Goal: Task Accomplishment & Management: Use online tool/utility

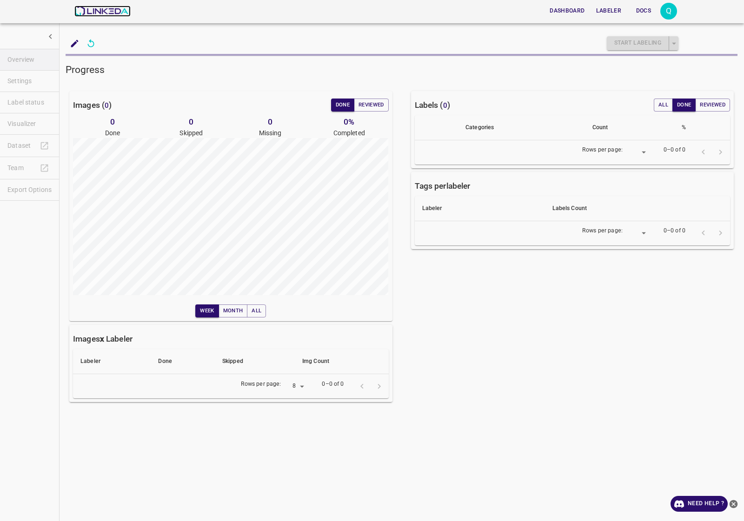
click at [119, 8] on img at bounding box center [102, 11] width 56 height 11
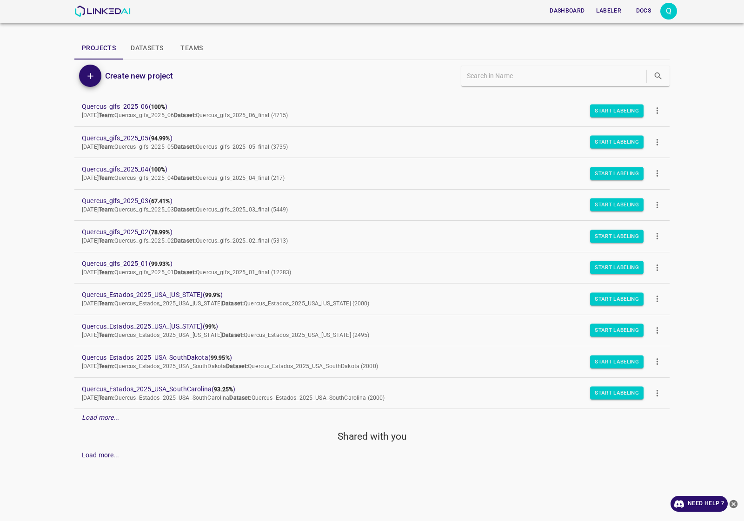
click at [666, 11] on div "Q" at bounding box center [668, 11] width 17 height 17
click at [634, 82] on li "Logout" at bounding box center [639, 86] width 73 height 15
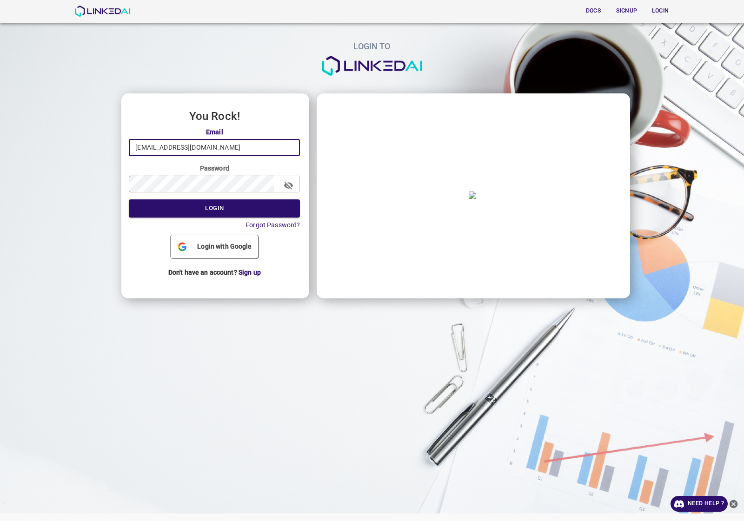
click at [224, 145] on input "quercus@linkedai.co" at bounding box center [214, 147] width 171 height 17
type input "[EMAIL_ADDRESS][DOMAIN_NAME]"
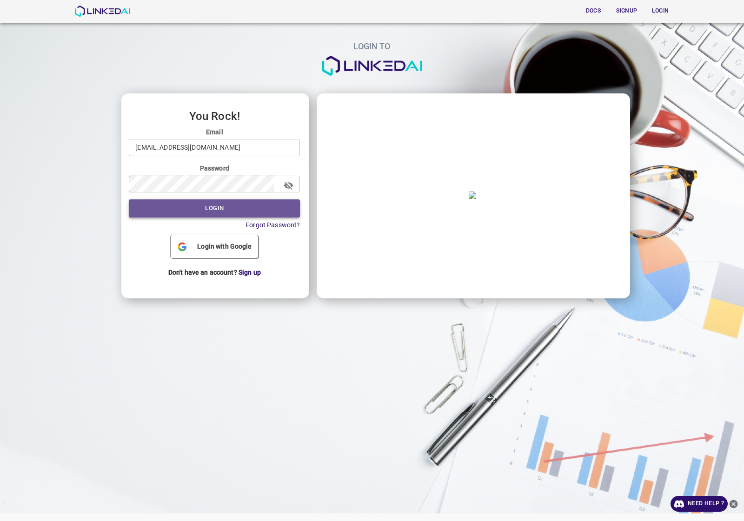
click at [219, 208] on button "Login" at bounding box center [214, 208] width 171 height 18
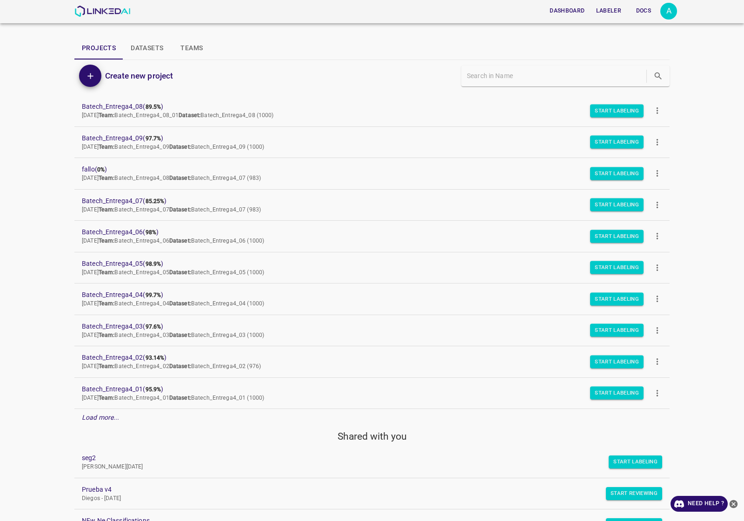
scroll to position [174, 0]
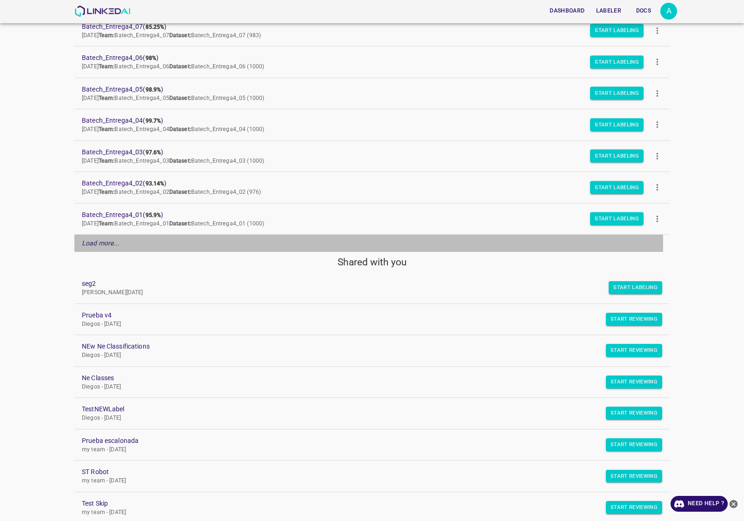
click at [95, 244] on em "Load more..." at bounding box center [101, 242] width 38 height 7
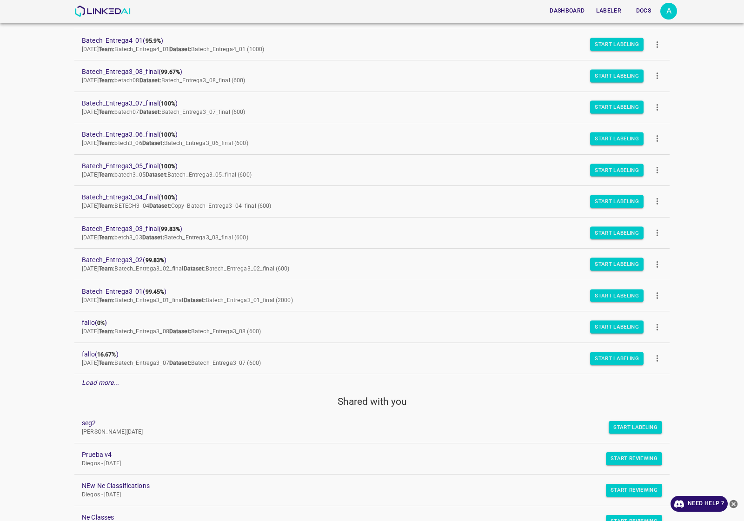
scroll to position [407, 0]
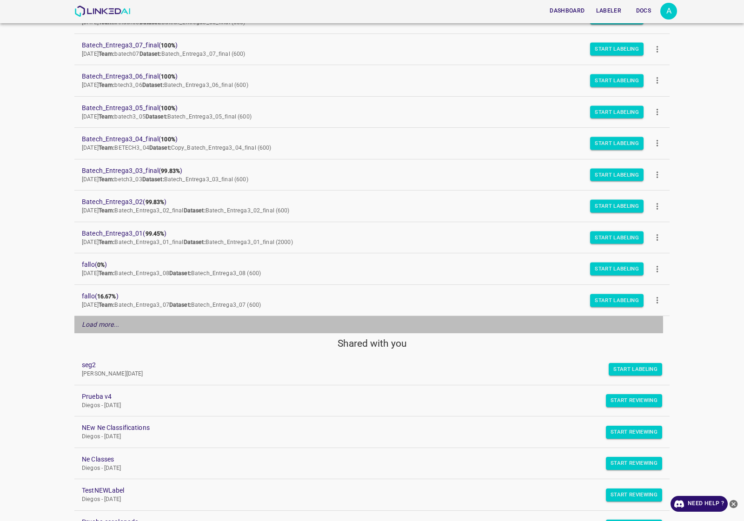
click at [98, 328] on em "Load more..." at bounding box center [101, 324] width 38 height 7
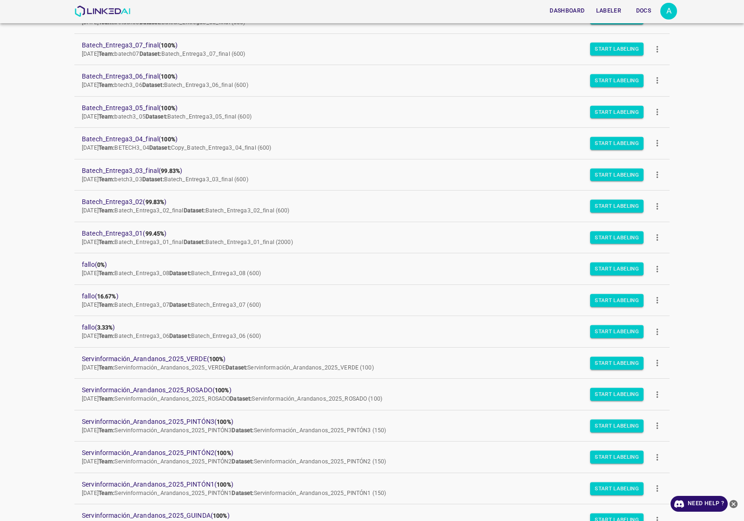
scroll to position [523, 0]
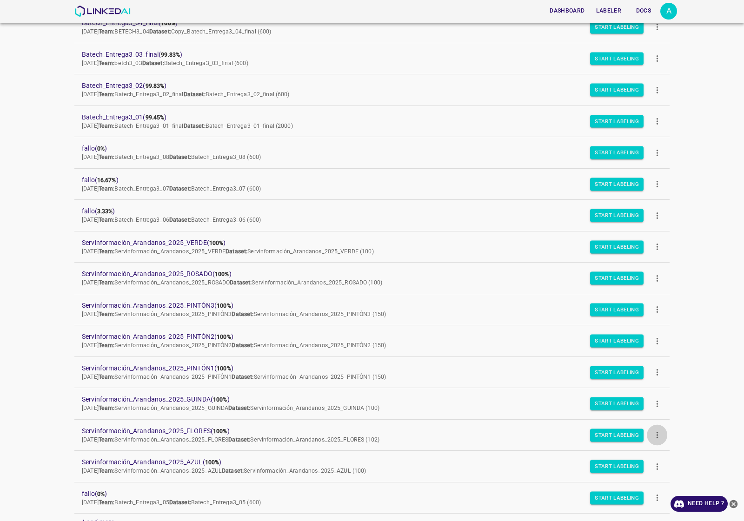
click at [652, 438] on icon "more" at bounding box center [657, 435] width 10 height 10
click at [667, 449] on span "Duplicate" at bounding box center [685, 452] width 44 height 10
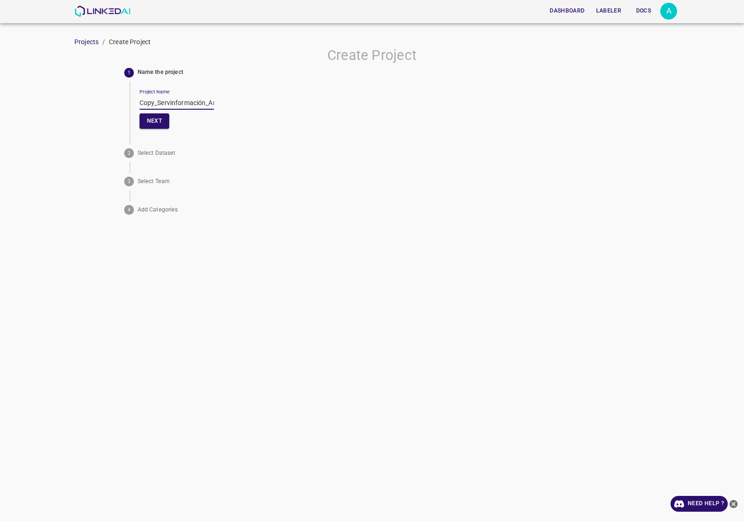
drag, startPoint x: 158, startPoint y: 101, endPoint x: 83, endPoint y: 108, distance: 76.0
click at [83, 108] on div "Create Project 1 Name the project Project Name Copy_Servinformación_Arandanos_2…" at bounding box center [372, 132] width 744 height 171
click at [159, 103] on input "Copy_Servinformación_Arandanos_2025_FLORES" at bounding box center [176, 102] width 74 height 13
drag, startPoint x: 157, startPoint y: 105, endPoint x: 99, endPoint y: 105, distance: 57.6
click at [99, 105] on div "Create Project 1 Name the project Project Name Copy_Servinformación_Arandanos_2…" at bounding box center [372, 132] width 744 height 171
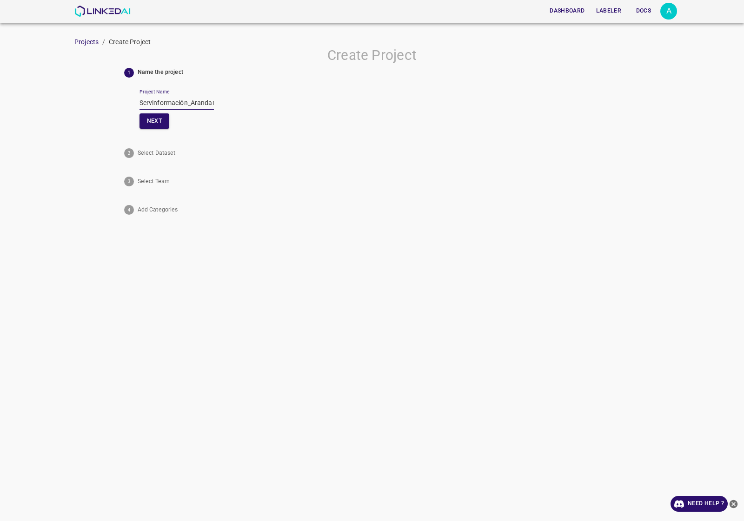
click at [196, 101] on input "Servinformación_Arandanos_2025_FLORES" at bounding box center [176, 102] width 74 height 13
click at [187, 96] on input "Servinformación_Arandanos_2025_FLORES" at bounding box center [176, 102] width 74 height 13
drag, startPoint x: 203, startPoint y: 101, endPoint x: 0, endPoint y: 101, distance: 202.6
click at [0, 101] on div "Create Project 1 Name the project Project Name Servinformación_Arandanos_2025_F…" at bounding box center [372, 132] width 744 height 171
type input "Servinformación_Arandanos_2025_FLORES2"
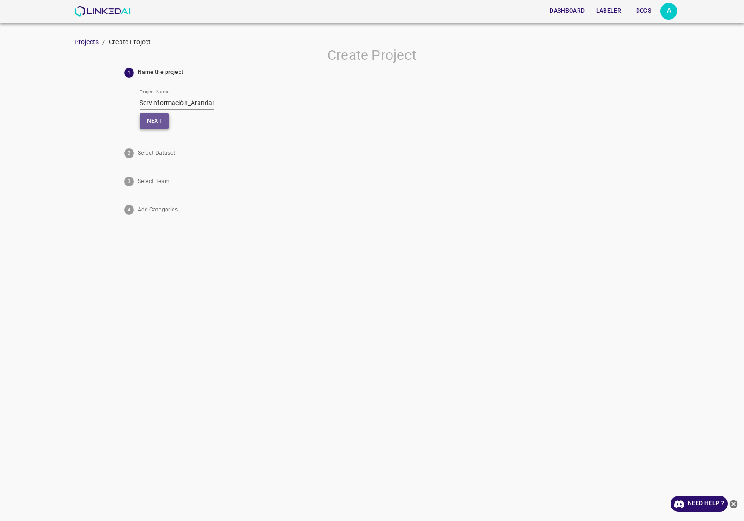
click at [155, 126] on button "Next" at bounding box center [154, 120] width 30 height 15
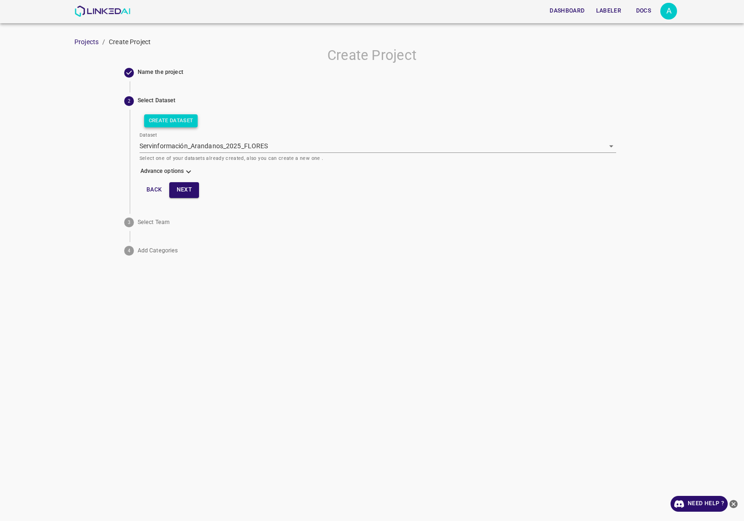
click at [158, 125] on button "Create Dataset" at bounding box center [171, 120] width 54 height 13
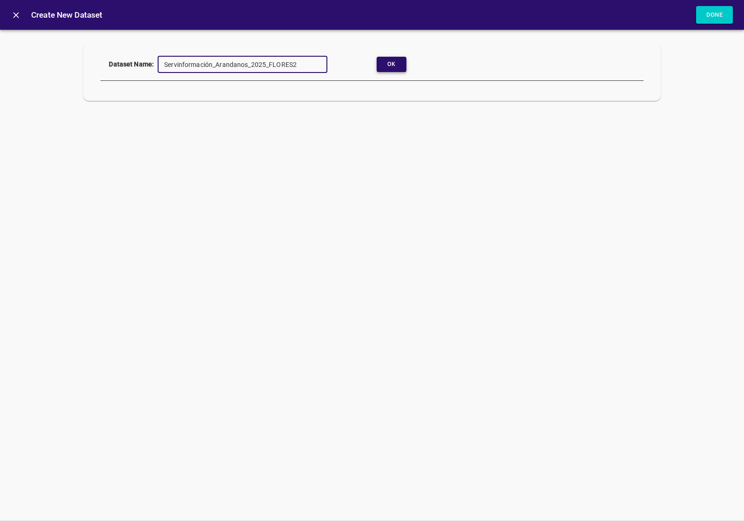
click at [384, 70] on button "Ok" at bounding box center [391, 64] width 30 height 15
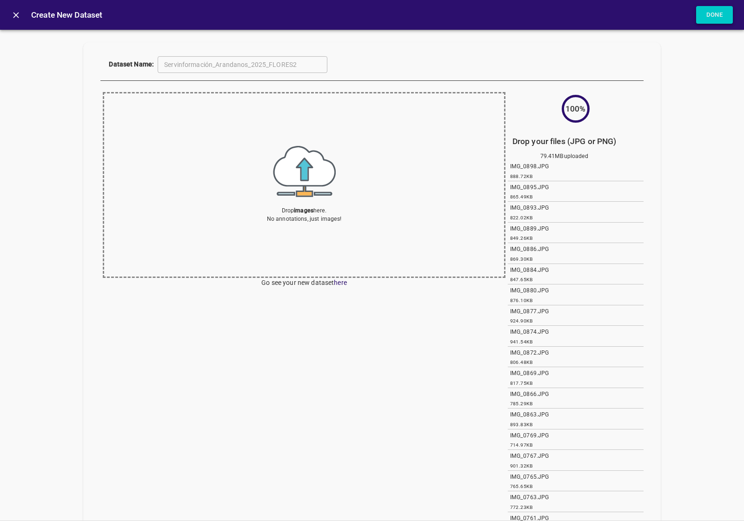
click at [708, 14] on button "Done" at bounding box center [714, 15] width 37 height 18
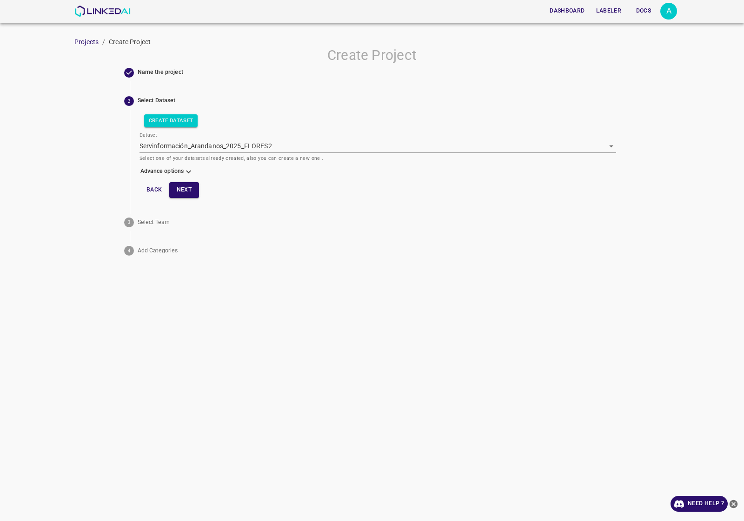
click at [184, 172] on h6 "Advance options" at bounding box center [377, 173] width 477 height 14
click at [195, 190] on button "Next" at bounding box center [184, 189] width 30 height 15
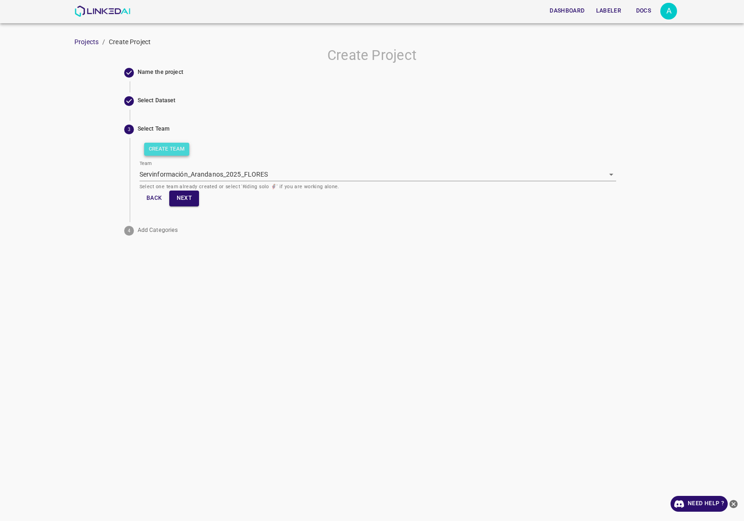
click at [170, 143] on button "Create Team" at bounding box center [167, 149] width 46 height 13
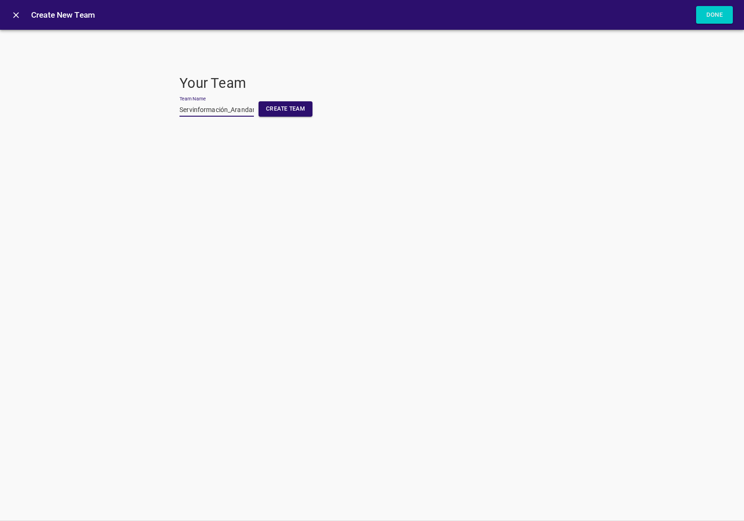
scroll to position [0, 66]
type input "Servinformación_Arandanos_2025_FLORES2"
click at [280, 112] on button "Create Team" at bounding box center [285, 108] width 54 height 15
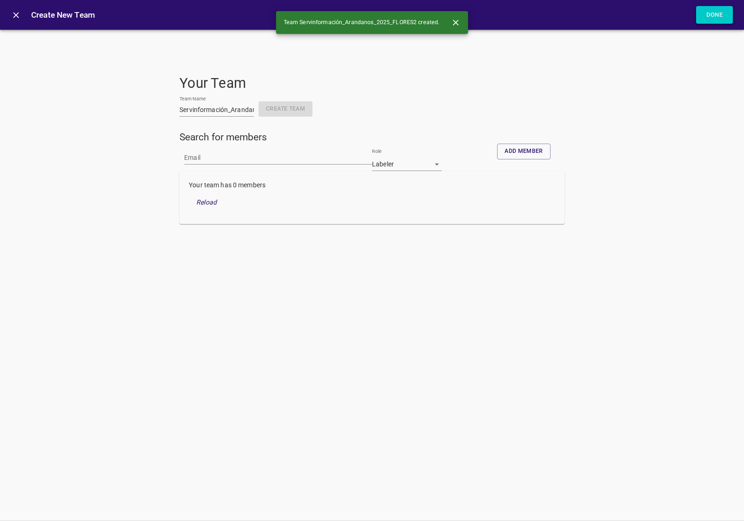
click at [719, 11] on button "Done" at bounding box center [714, 15] width 37 height 18
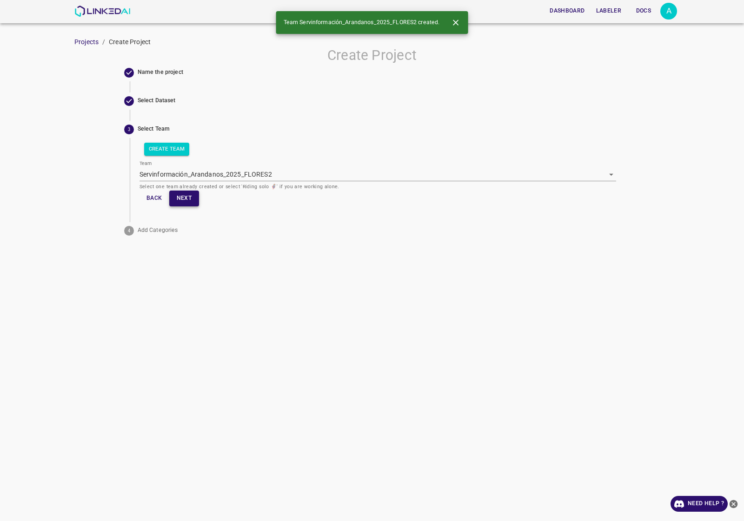
click at [194, 195] on button "Next" at bounding box center [184, 198] width 30 height 15
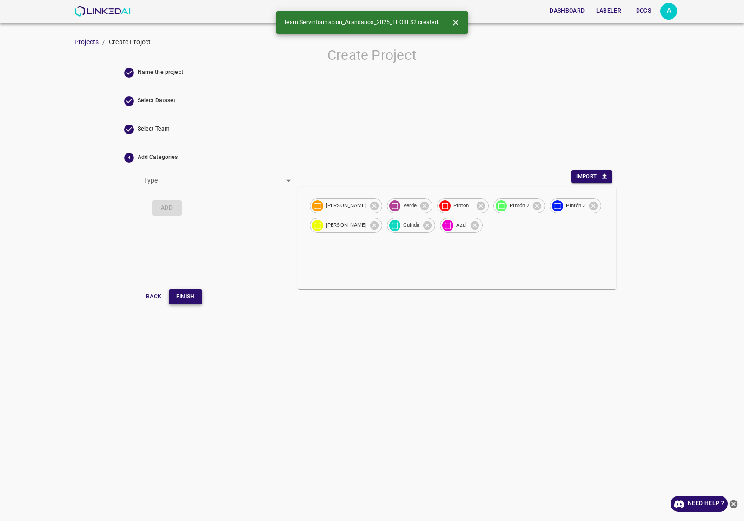
click at [200, 296] on button "Finish" at bounding box center [185, 296] width 33 height 15
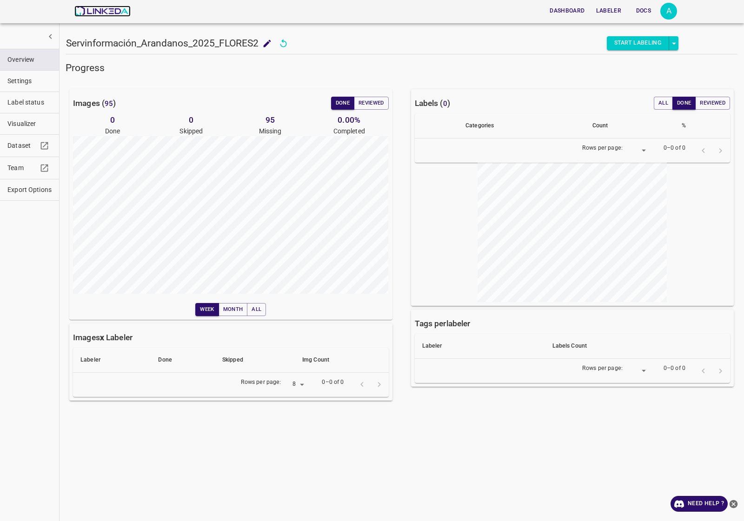
click at [89, 9] on img at bounding box center [102, 11] width 56 height 11
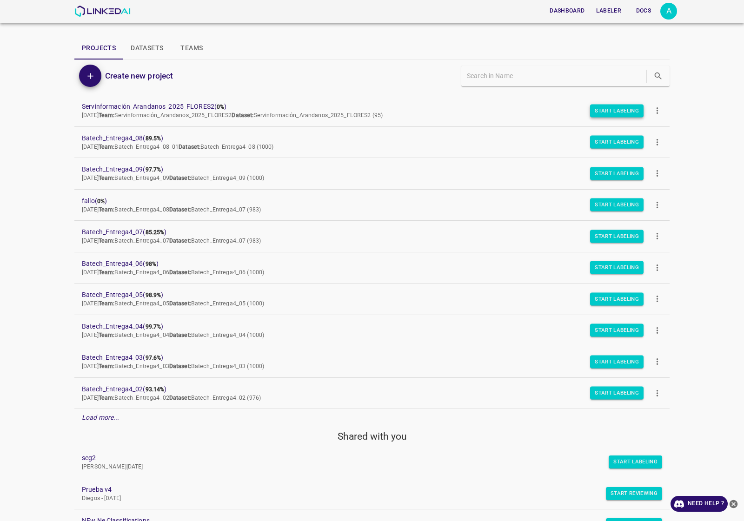
click at [595, 110] on button "Start Labeling" at bounding box center [616, 110] width 53 height 13
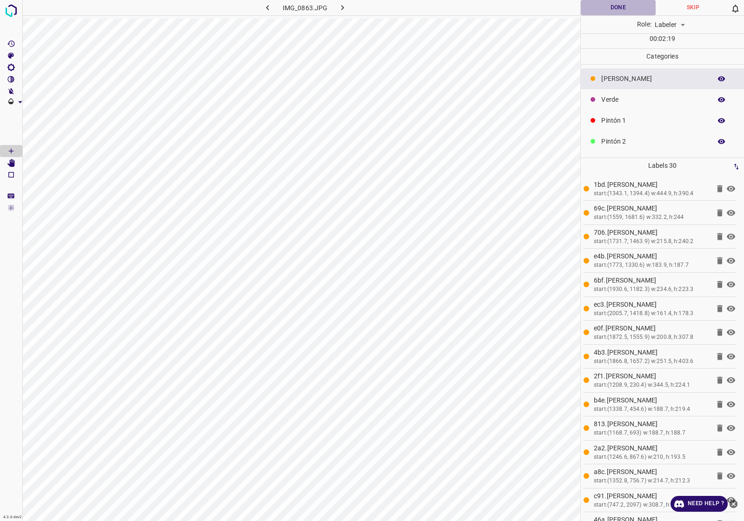
click at [615, 8] on button "Done" at bounding box center [617, 7] width 75 height 15
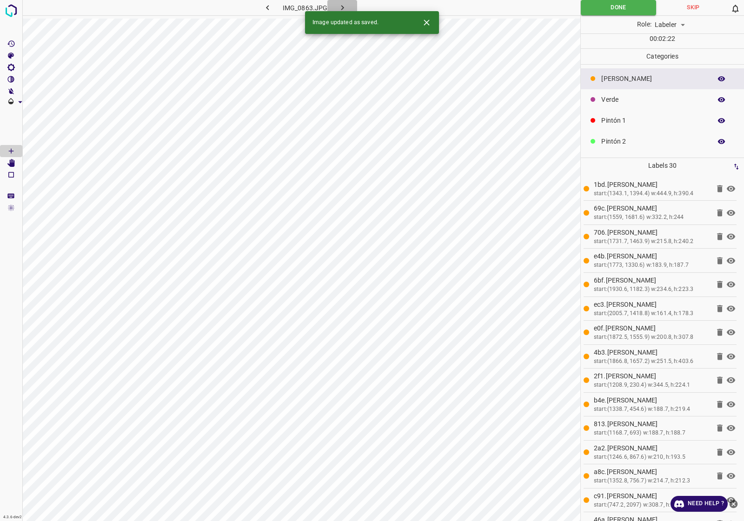
click at [343, 5] on icon "button" at bounding box center [342, 8] width 10 height 10
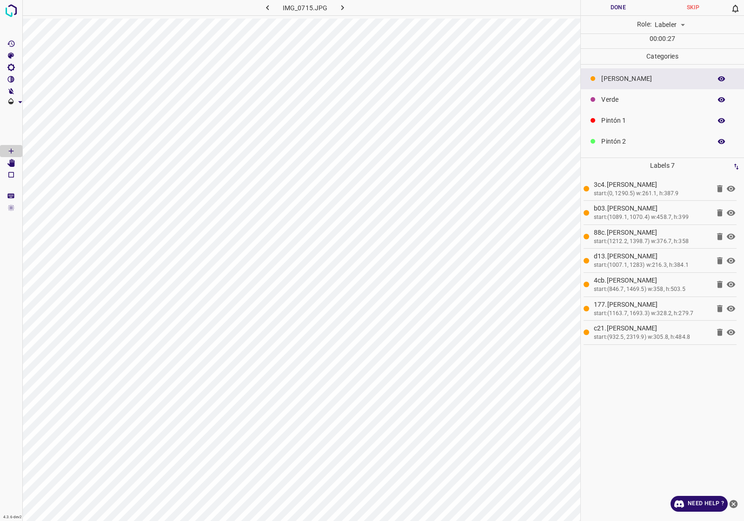
click at [733, 332] on icon at bounding box center [730, 332] width 8 height 6
click at [733, 332] on icon at bounding box center [730, 332] width 8 height 7
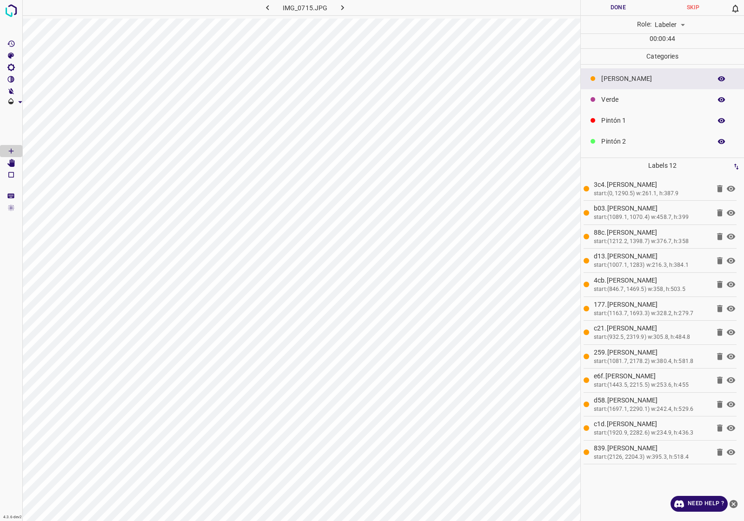
click at [623, 7] on button "Done" at bounding box center [617, 7] width 75 height 15
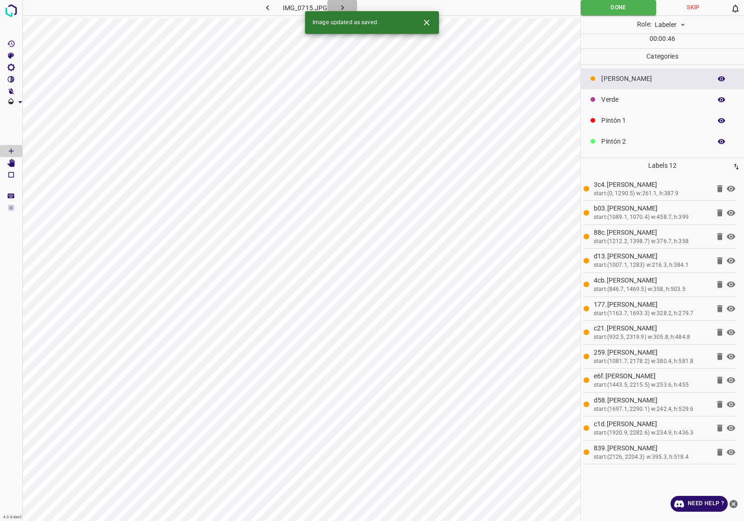
click at [344, 6] on icon "button" at bounding box center [342, 8] width 10 height 10
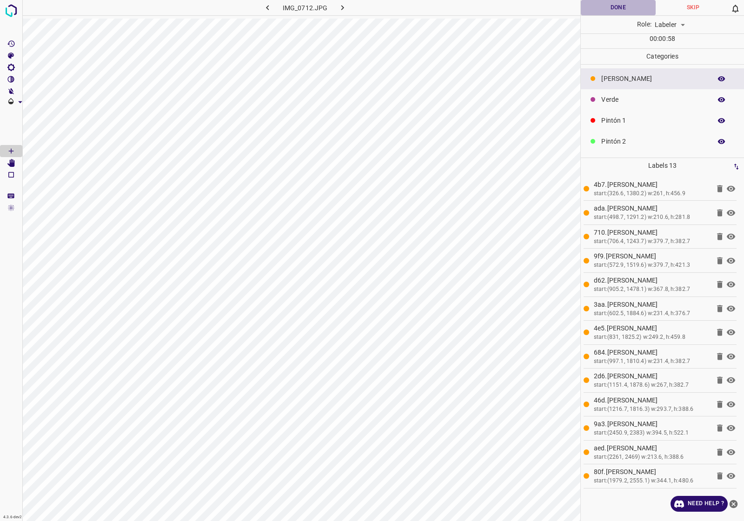
click at [622, 9] on button "Done" at bounding box center [617, 7] width 75 height 15
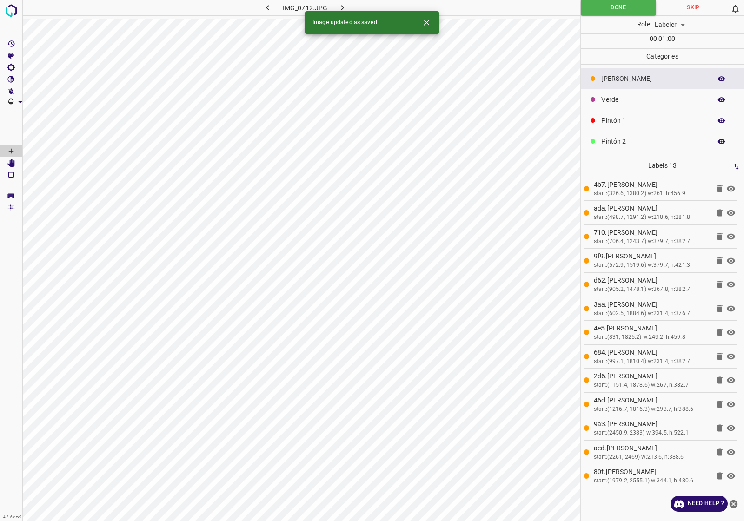
click at [343, 8] on icon "button" at bounding box center [342, 8] width 10 height 10
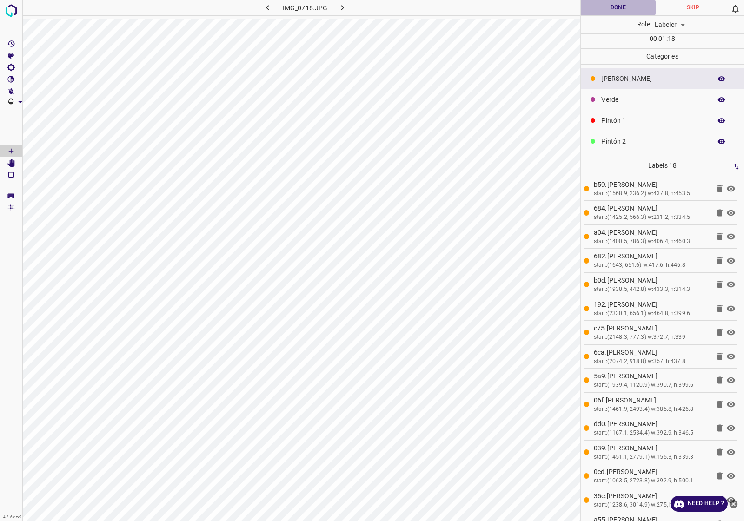
click at [621, 13] on button "Done" at bounding box center [617, 7] width 75 height 15
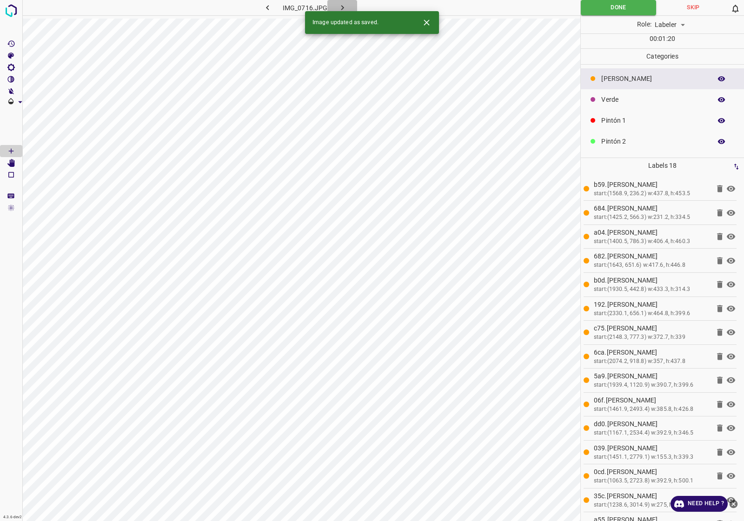
click at [352, 3] on button "button" at bounding box center [342, 7] width 30 height 15
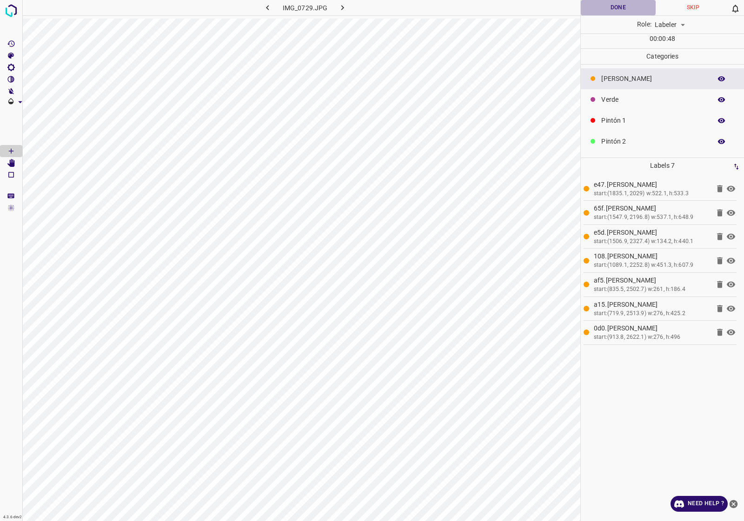
click at [629, 12] on button "Done" at bounding box center [617, 7] width 75 height 15
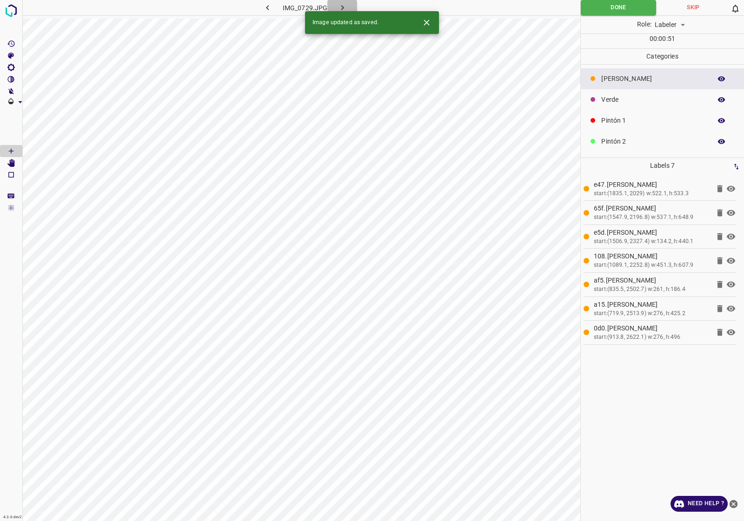
click at [344, 6] on icon "button" at bounding box center [342, 8] width 10 height 10
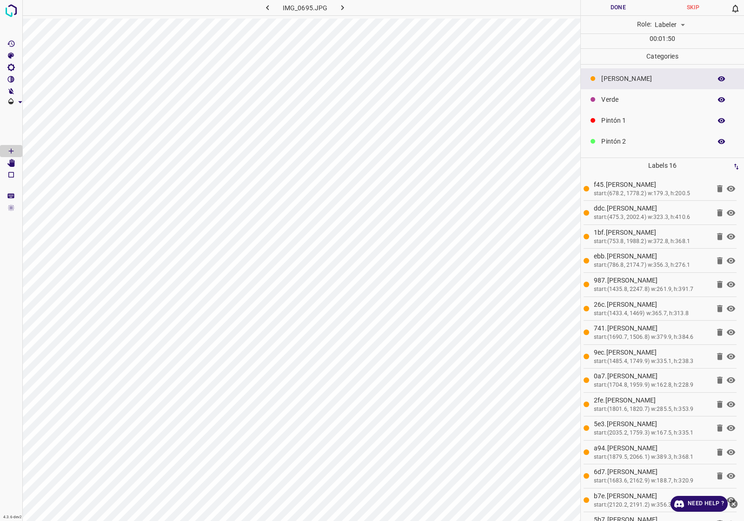
click at [612, 7] on button "Done" at bounding box center [617, 7] width 75 height 15
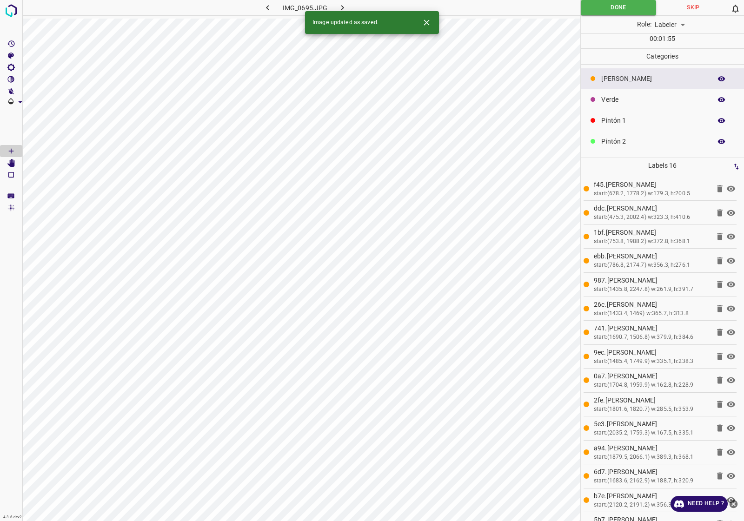
click at [339, 3] on icon "button" at bounding box center [342, 8] width 10 height 10
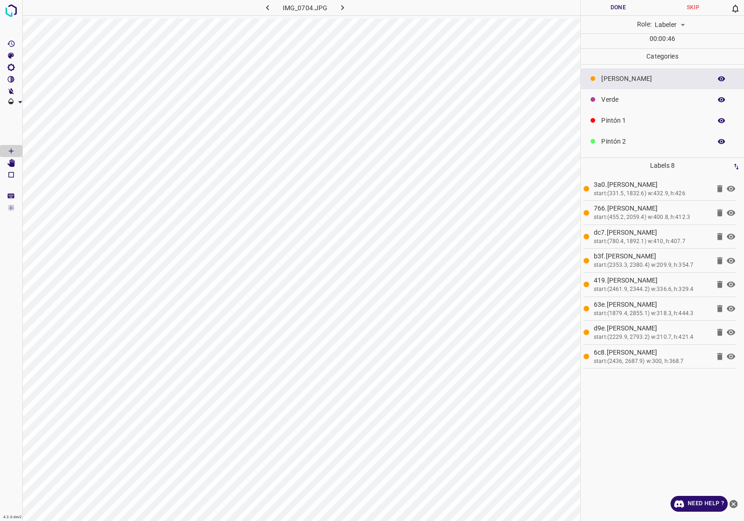
click at [630, 10] on button "Done" at bounding box center [617, 7] width 75 height 15
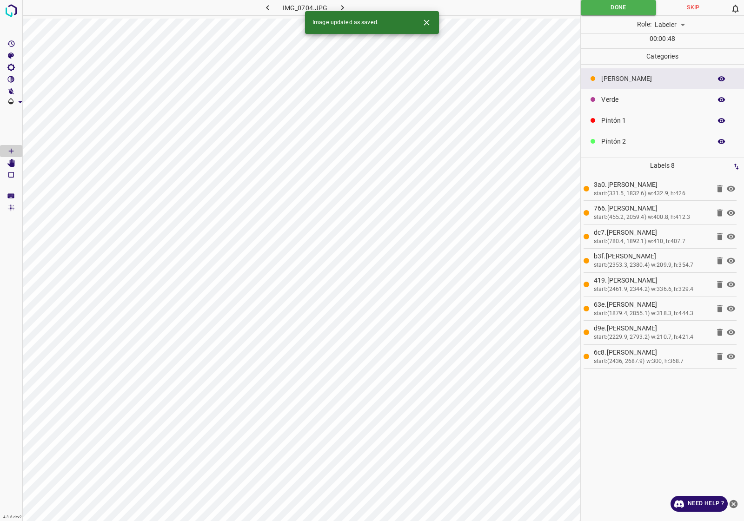
click at [342, 7] on icon "button" at bounding box center [342, 8] width 10 height 10
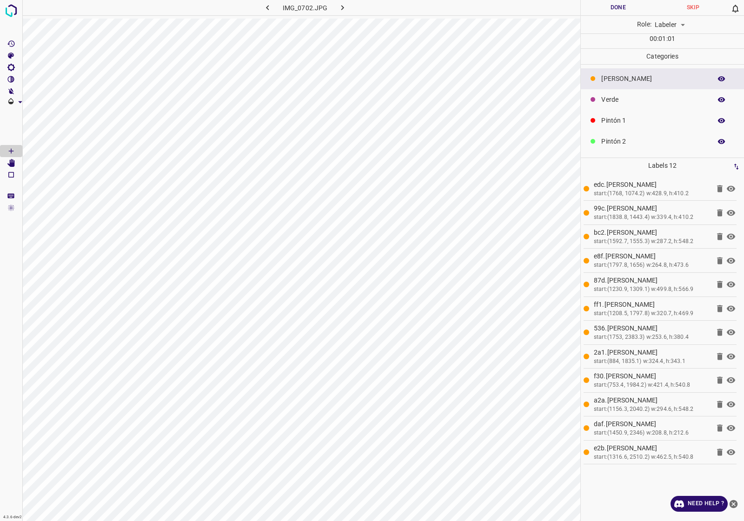
click at [617, 17] on div "Role: Labeler labeler" at bounding box center [661, 25] width 163 height 18
click at [621, 7] on button "Done" at bounding box center [617, 7] width 75 height 15
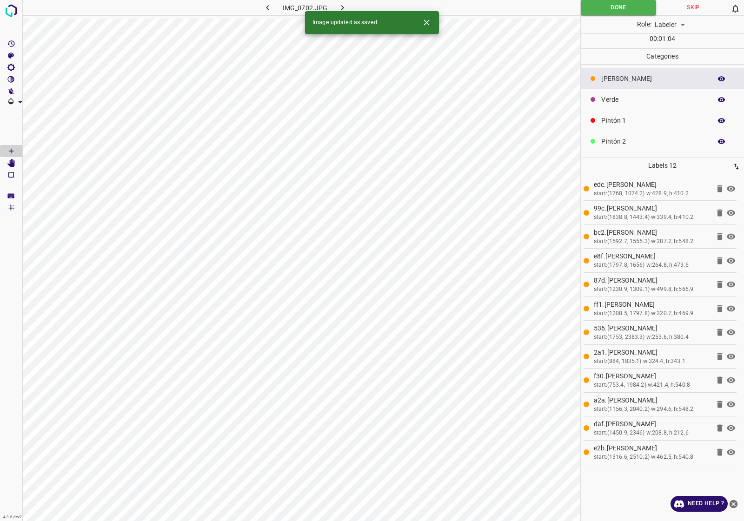
click at [342, 6] on icon "button" at bounding box center [342, 8] width 10 height 10
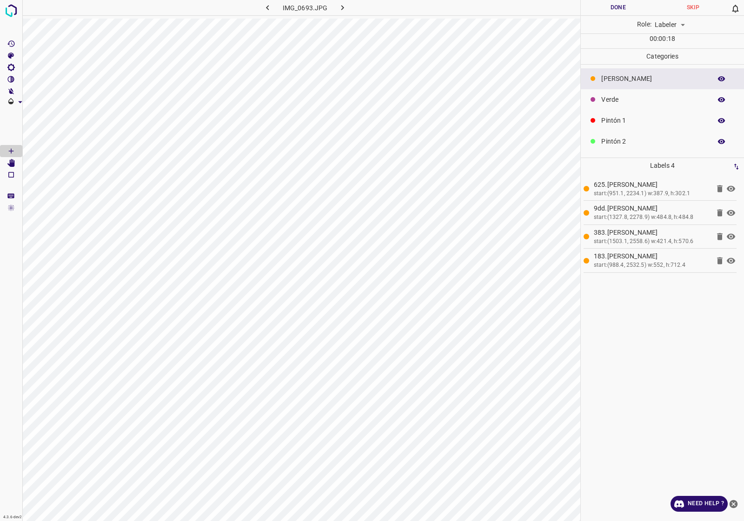
click at [623, 17] on div "Role: Labeler labeler" at bounding box center [661, 25] width 163 height 18
click at [622, 14] on button "Done" at bounding box center [617, 7] width 75 height 15
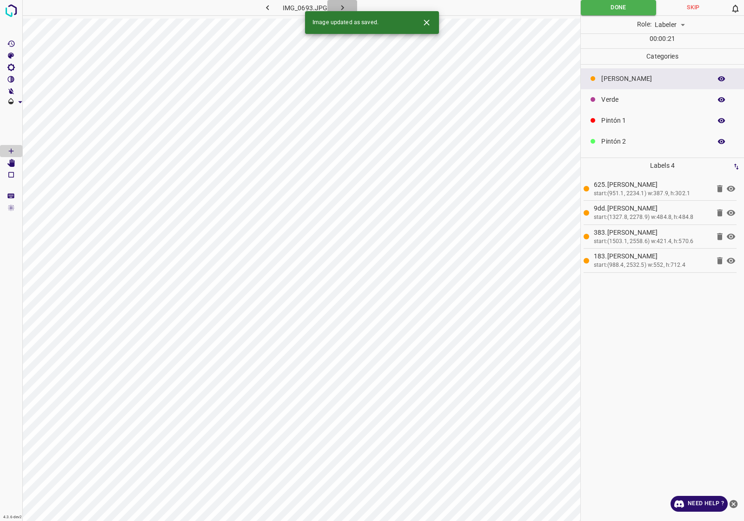
click at [351, 7] on button "button" at bounding box center [342, 7] width 30 height 15
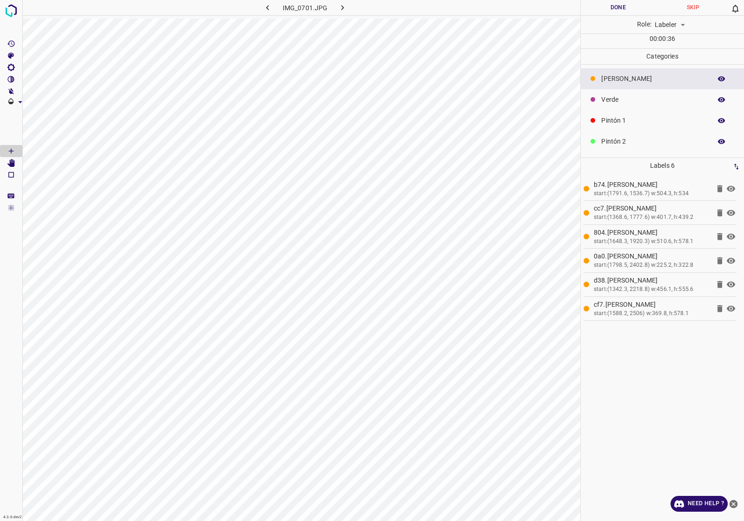
click at [612, 9] on button "Done" at bounding box center [617, 7] width 75 height 15
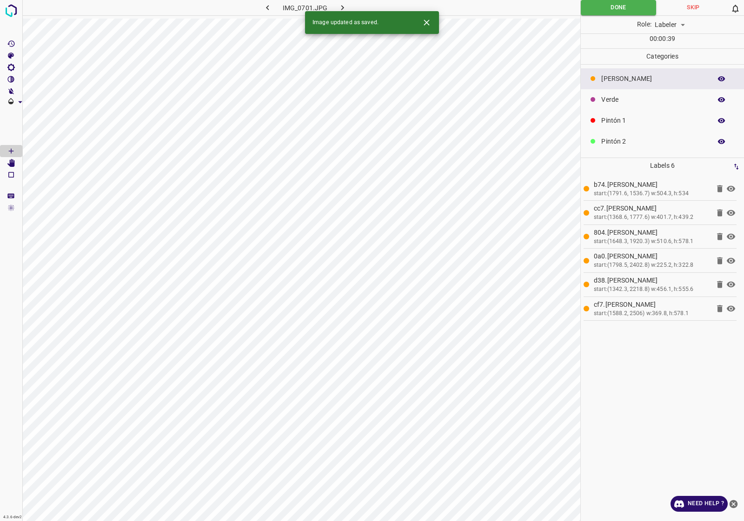
click at [344, 5] on icon "button" at bounding box center [342, 8] width 10 height 10
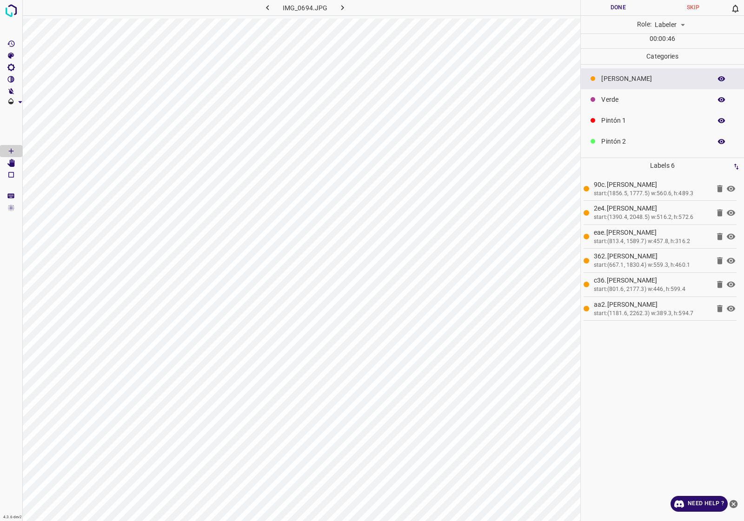
click at [619, 7] on button "Done" at bounding box center [617, 7] width 75 height 15
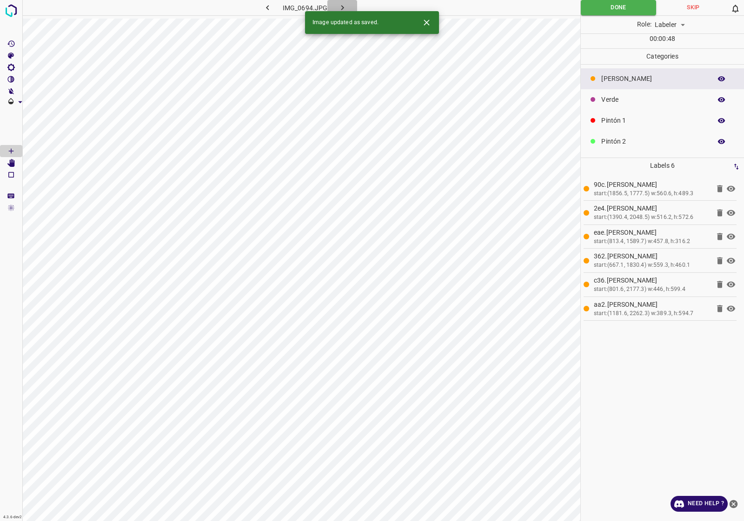
click at [340, 6] on icon "button" at bounding box center [342, 8] width 10 height 10
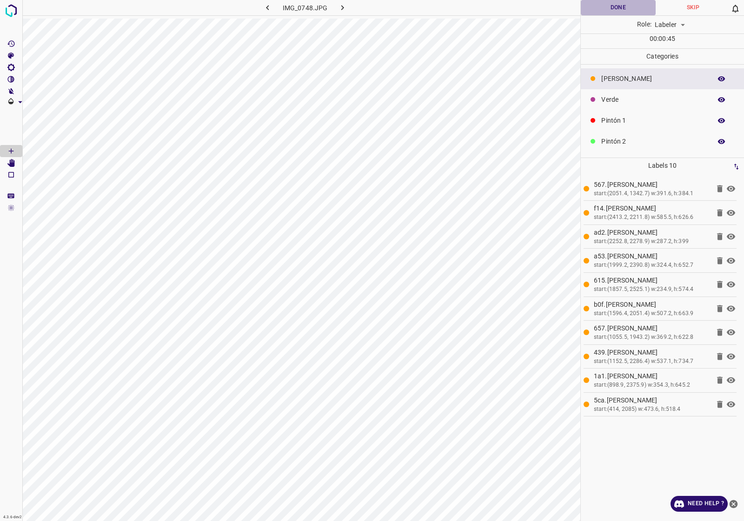
click at [629, 11] on button "Done" at bounding box center [617, 7] width 75 height 15
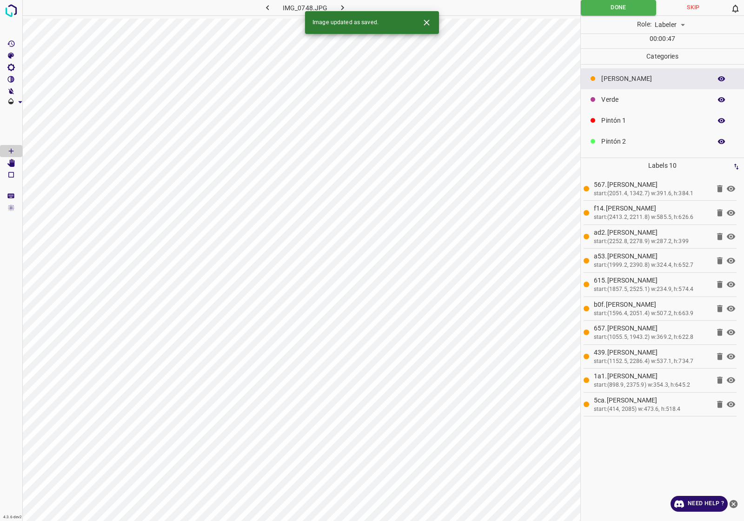
click at [344, 4] on icon "button" at bounding box center [342, 8] width 10 height 10
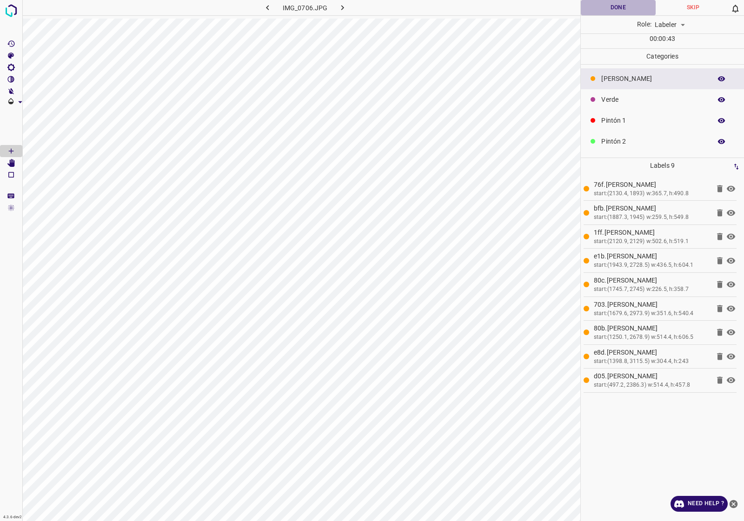
click at [633, 12] on button "Done" at bounding box center [617, 7] width 75 height 15
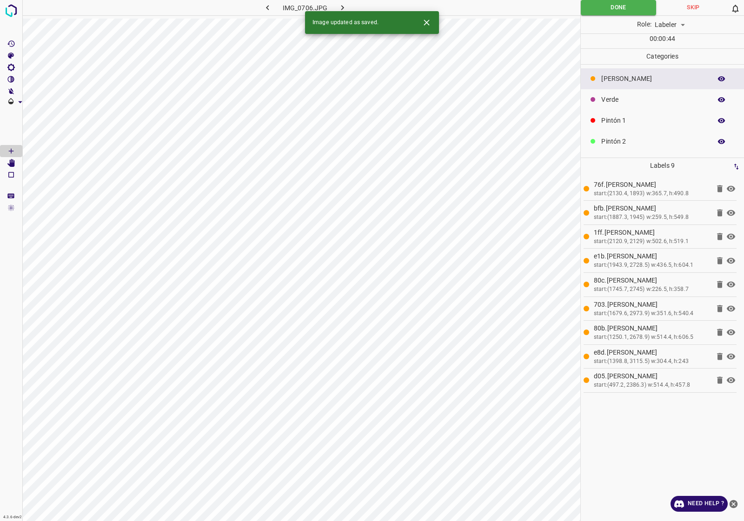
click at [336, 1] on button "button" at bounding box center [342, 7] width 30 height 15
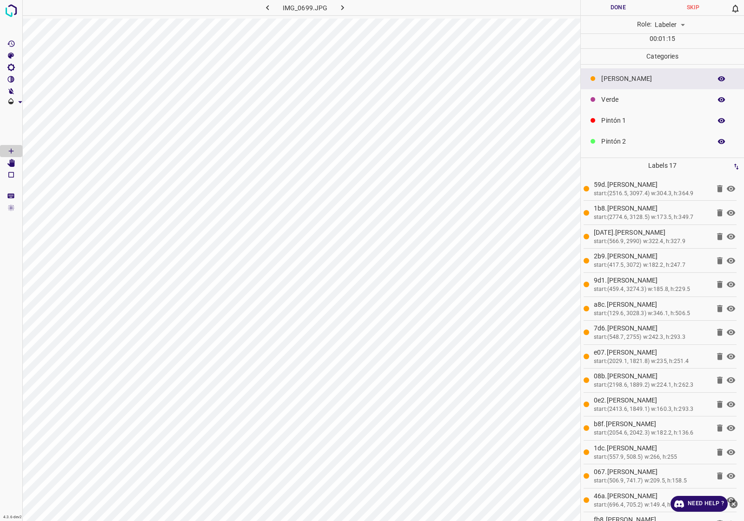
click at [622, 9] on button "Done" at bounding box center [617, 7] width 75 height 15
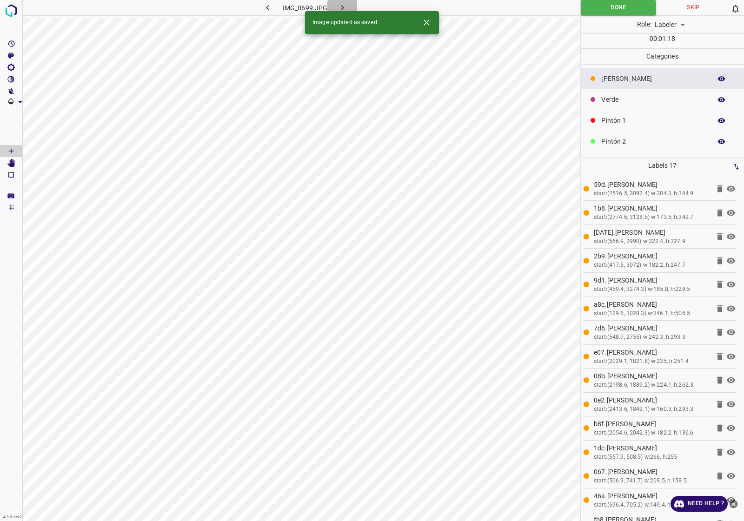
click at [342, 3] on icon "button" at bounding box center [342, 8] width 10 height 10
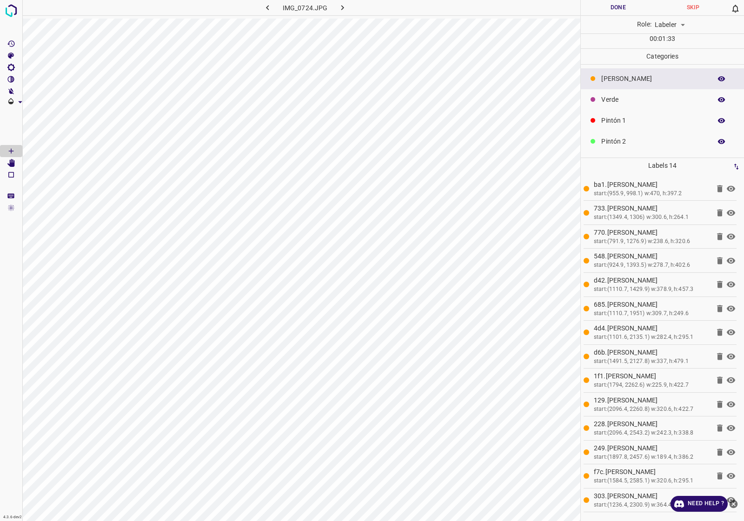
click at [606, 16] on div "Role: Labeler labeler" at bounding box center [661, 25] width 163 height 18
click at [607, 10] on button "Done" at bounding box center [617, 7] width 75 height 15
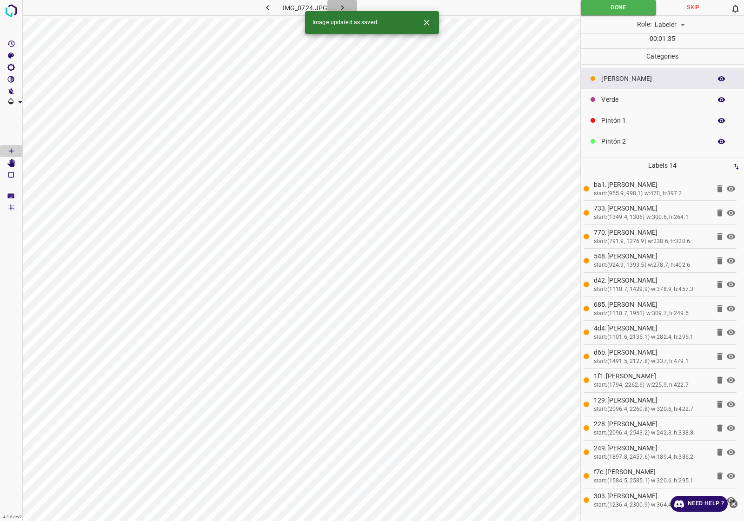
click at [343, 5] on icon "button" at bounding box center [342, 8] width 10 height 10
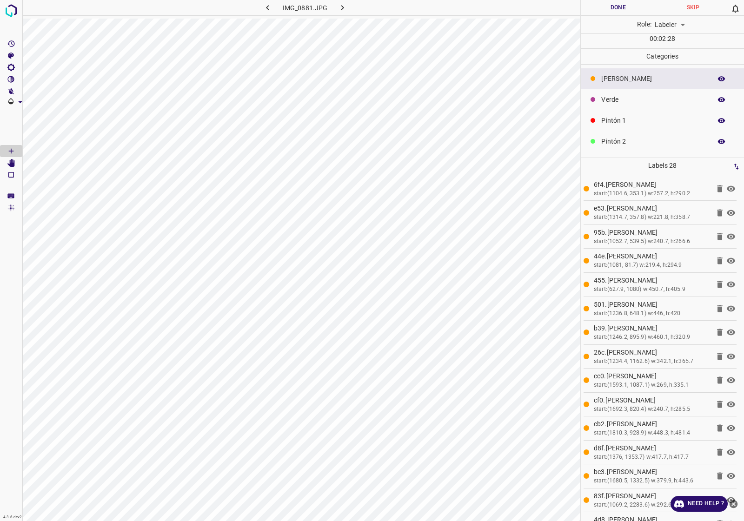
click at [607, 12] on button "Done" at bounding box center [617, 7] width 75 height 15
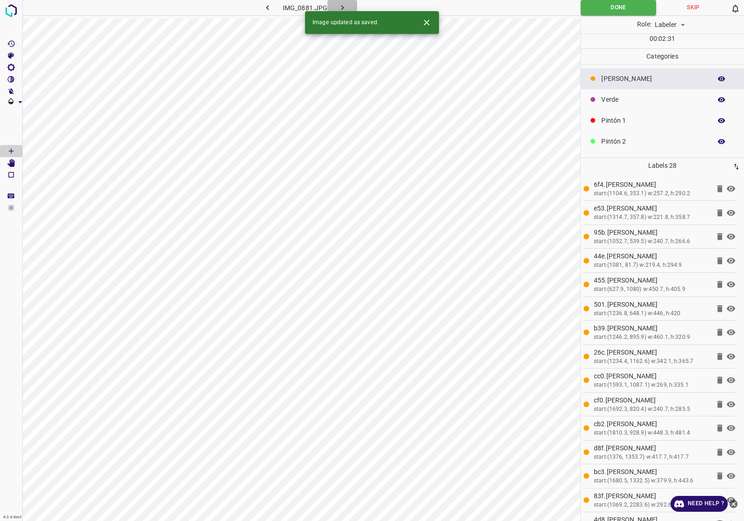
click at [342, 0] on button "button" at bounding box center [342, 7] width 30 height 15
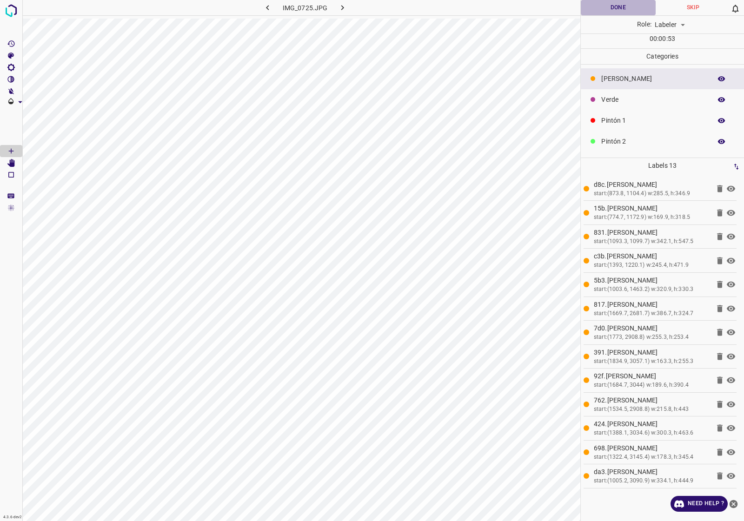
click at [633, 7] on button "Done" at bounding box center [617, 7] width 75 height 15
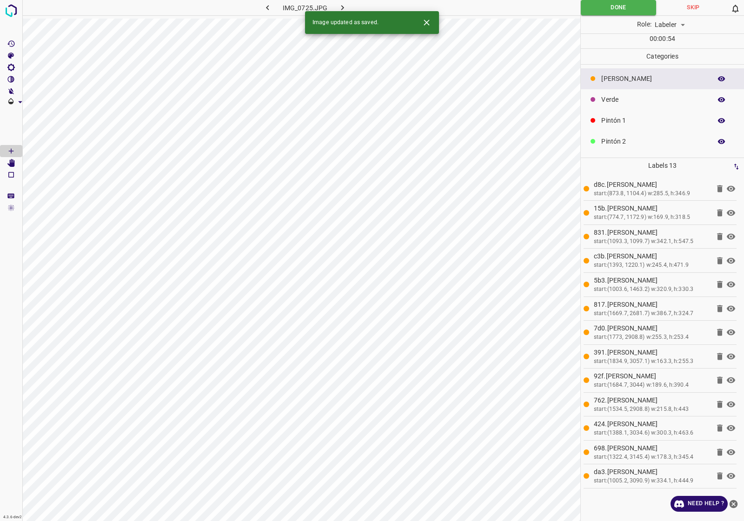
click at [339, 10] on icon "button" at bounding box center [342, 8] width 10 height 10
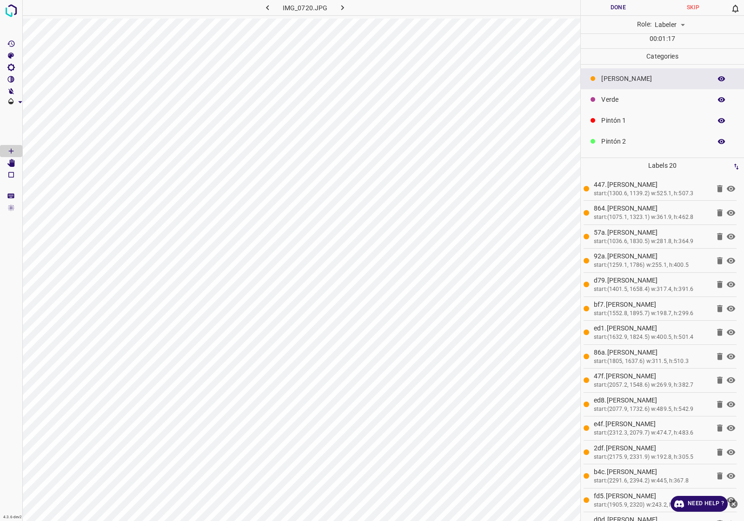
click at [616, 7] on button "Done" at bounding box center [617, 7] width 75 height 15
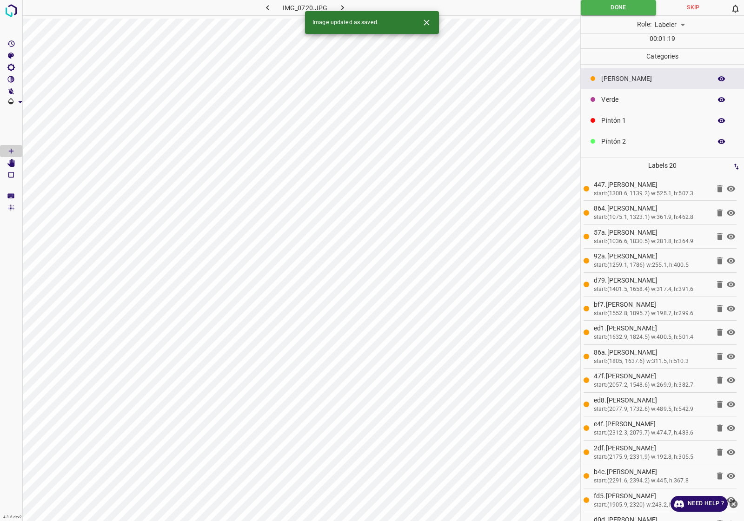
click at [349, 6] on button "button" at bounding box center [342, 7] width 30 height 15
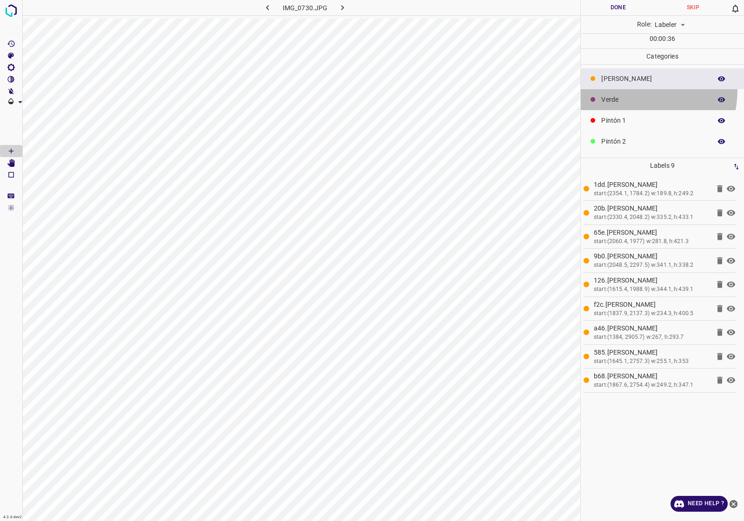
click at [624, 90] on div "Verde" at bounding box center [661, 99] width 163 height 21
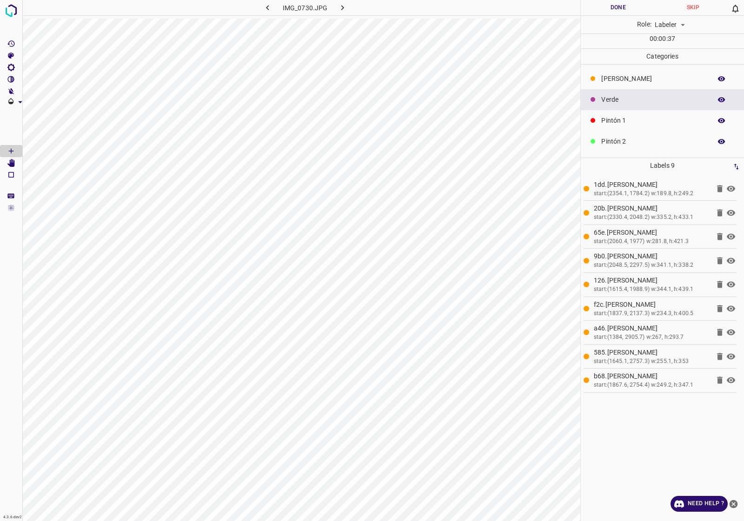
click at [624, 101] on p "Verde" at bounding box center [653, 100] width 105 height 10
click at [621, 79] on p "[PERSON_NAME]" at bounding box center [653, 79] width 105 height 10
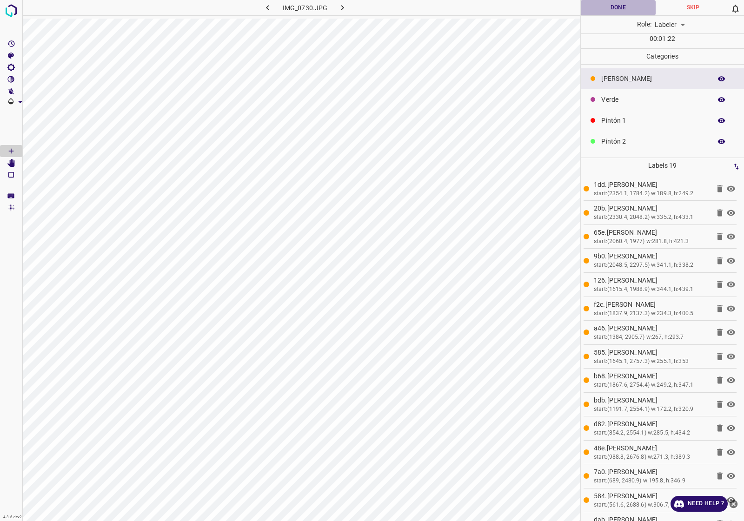
click at [631, 5] on button "Done" at bounding box center [617, 7] width 75 height 15
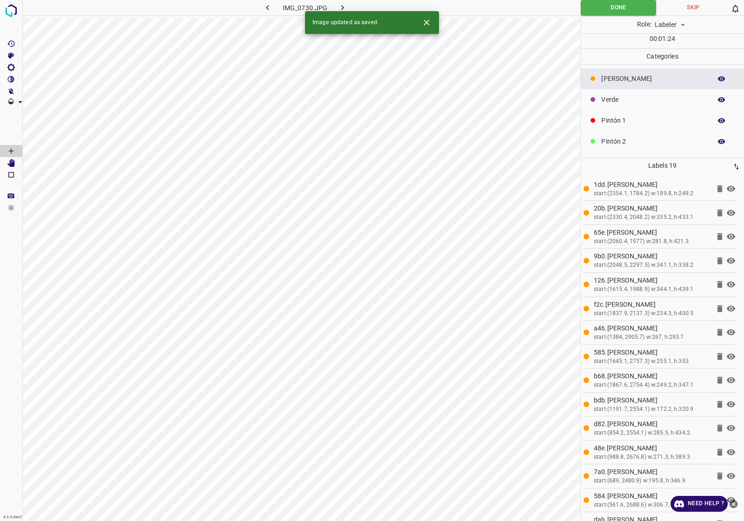
click at [349, 0] on button "button" at bounding box center [342, 7] width 30 height 15
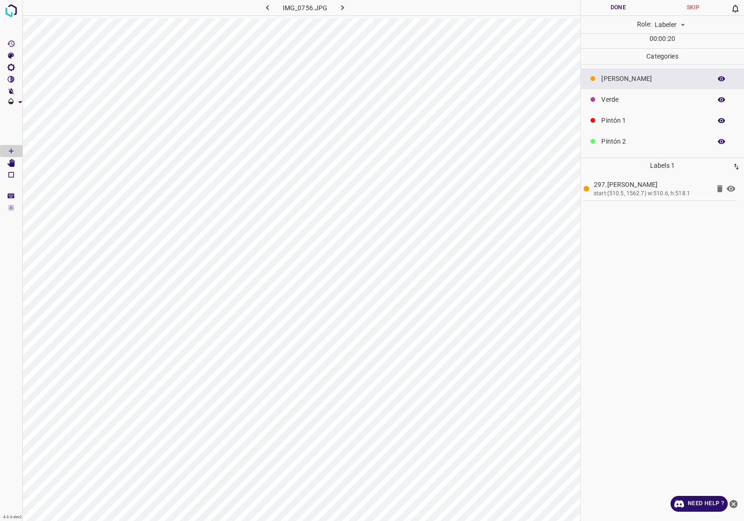
click at [10, 164] on icon "[Space] Edit" at bounding box center [10, 163] width 7 height 8
click at [18, 153] on Draw"] "[Space] Draw" at bounding box center [11, 151] width 22 height 12
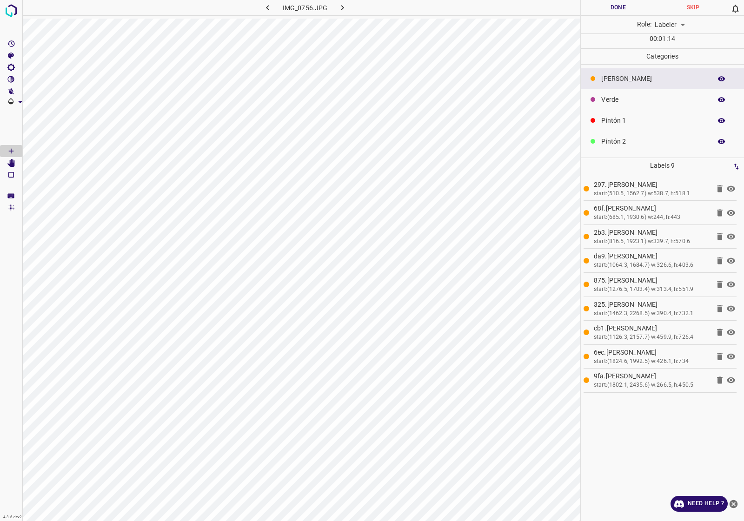
click at [610, 10] on button "Done" at bounding box center [617, 7] width 75 height 15
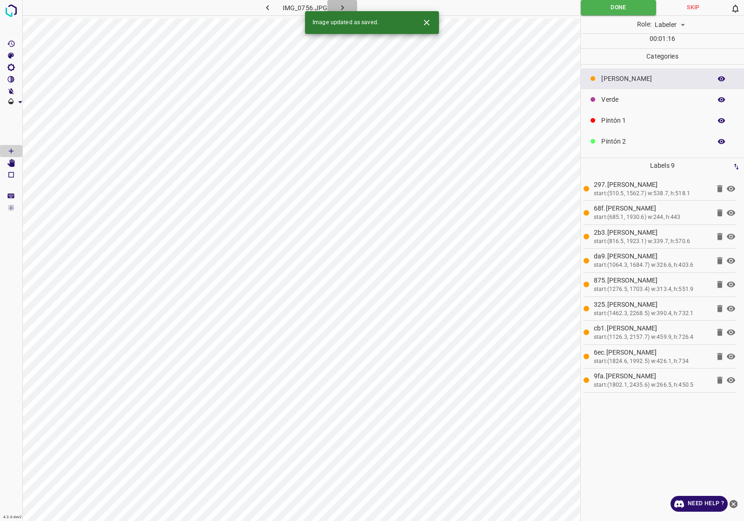
click at [337, 3] on icon "button" at bounding box center [342, 8] width 10 height 10
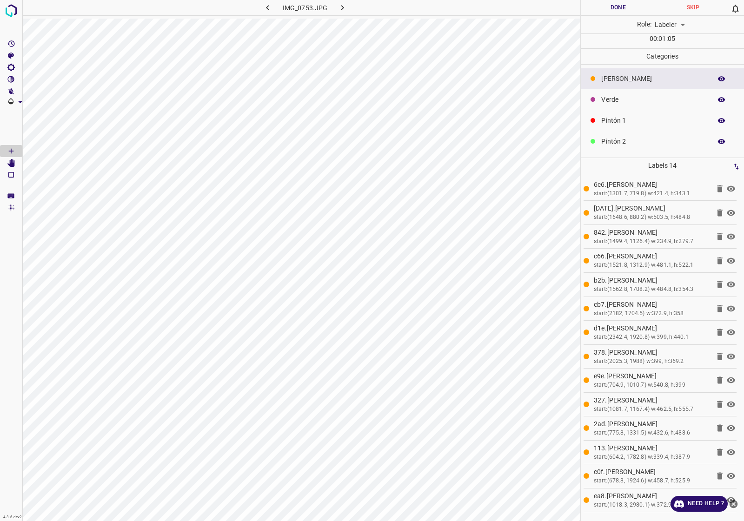
click at [621, 2] on button "Done" at bounding box center [617, 7] width 75 height 15
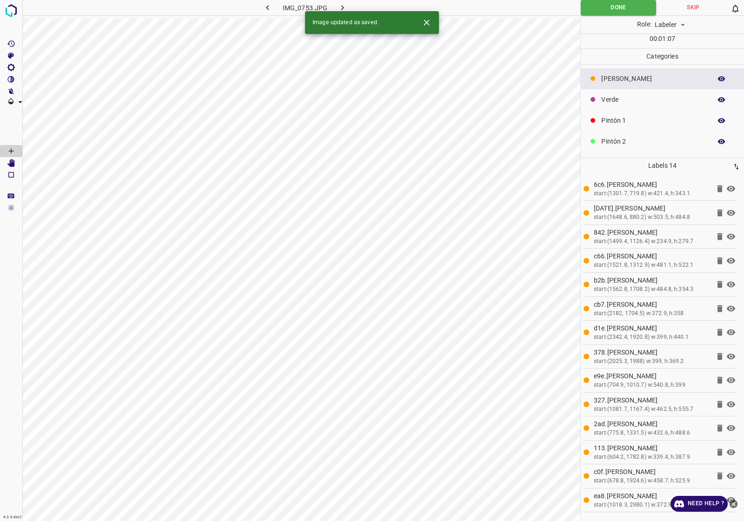
click at [342, 1] on button "button" at bounding box center [342, 7] width 30 height 15
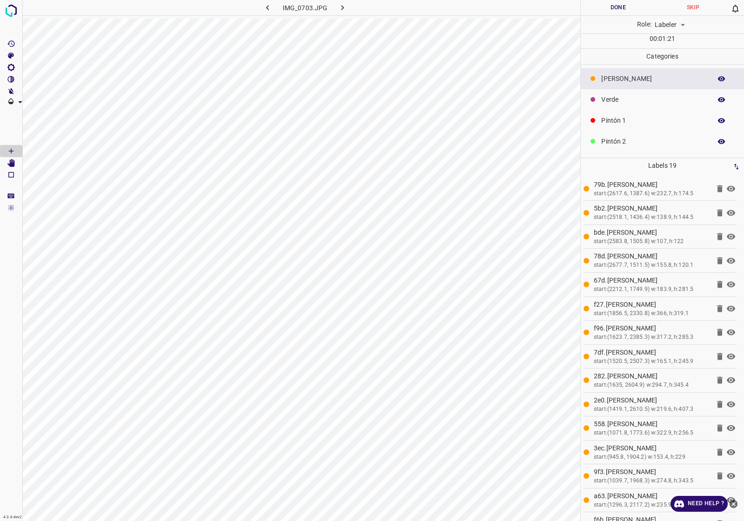
click at [610, 14] on button "Done" at bounding box center [617, 7] width 75 height 15
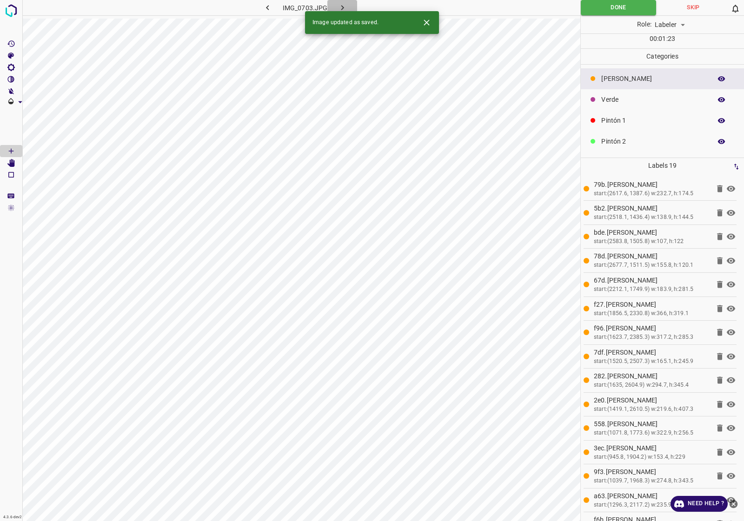
click at [347, 5] on button "button" at bounding box center [342, 7] width 30 height 15
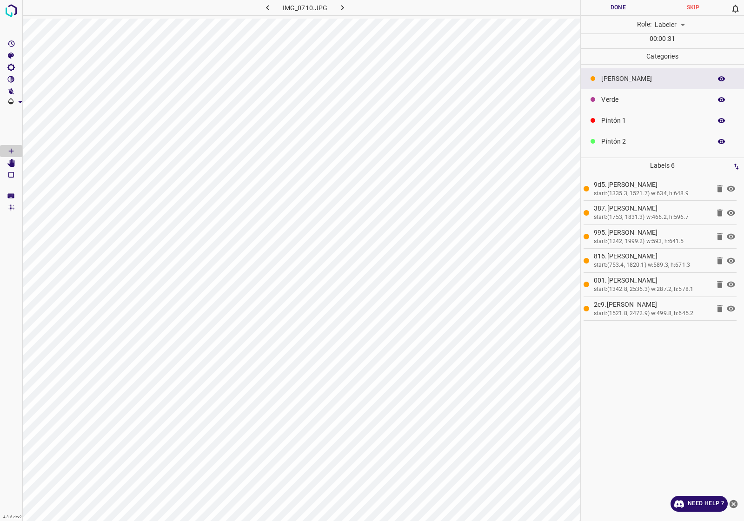
click at [610, 2] on button "Done" at bounding box center [617, 7] width 75 height 15
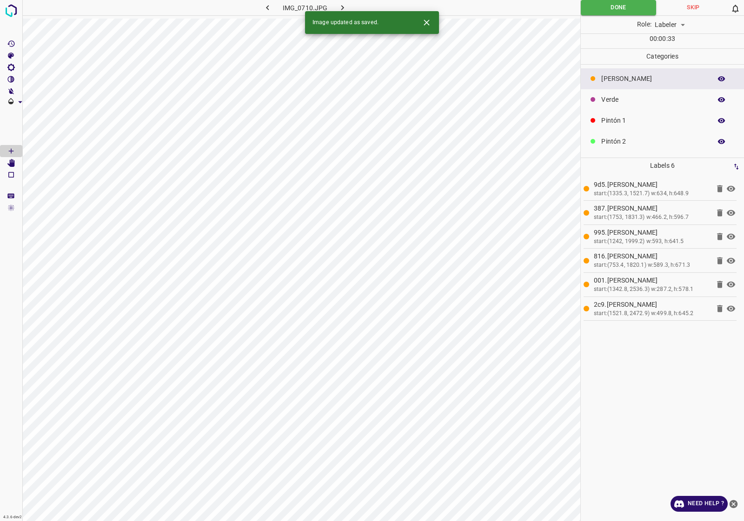
click at [340, 1] on button "button" at bounding box center [342, 7] width 30 height 15
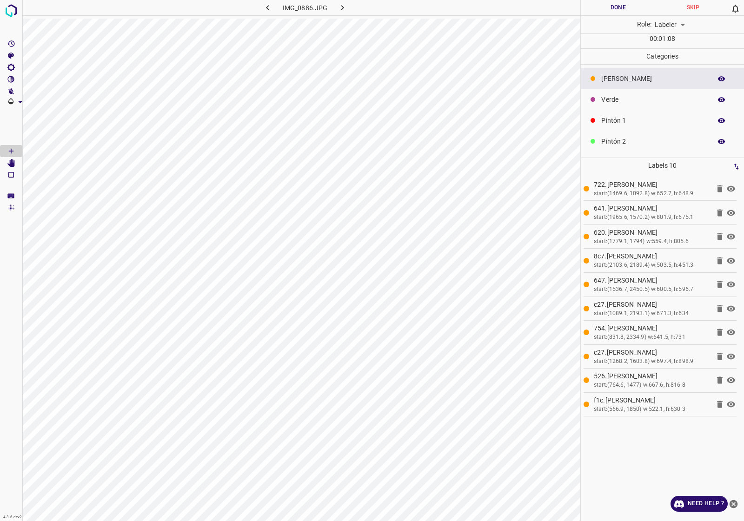
click at [629, 13] on button "Done" at bounding box center [617, 7] width 75 height 15
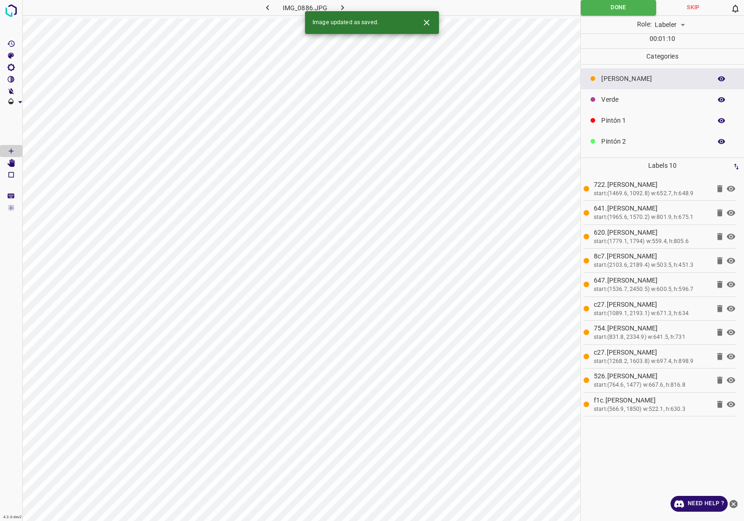
click at [342, 8] on icon "button" at bounding box center [342, 7] width 3 height 5
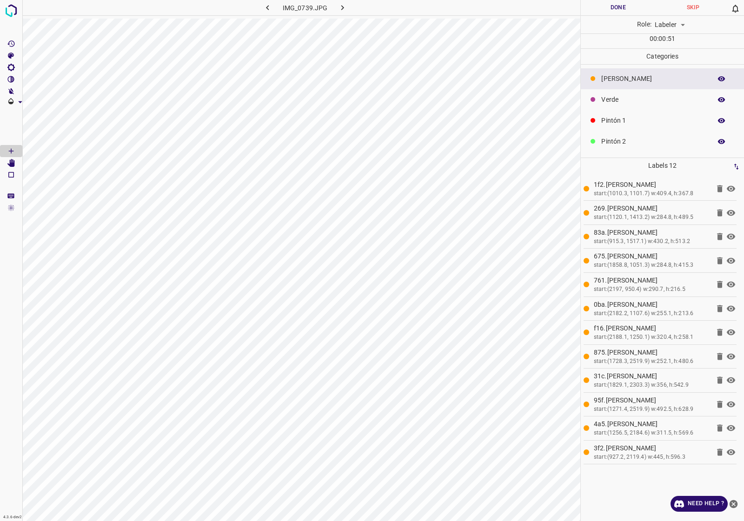
click at [610, 6] on button "Done" at bounding box center [617, 7] width 75 height 15
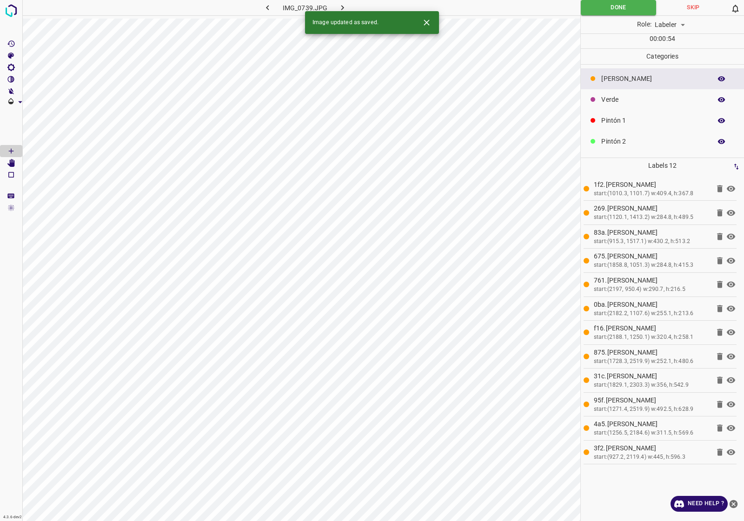
click at [347, 3] on button "button" at bounding box center [342, 7] width 30 height 15
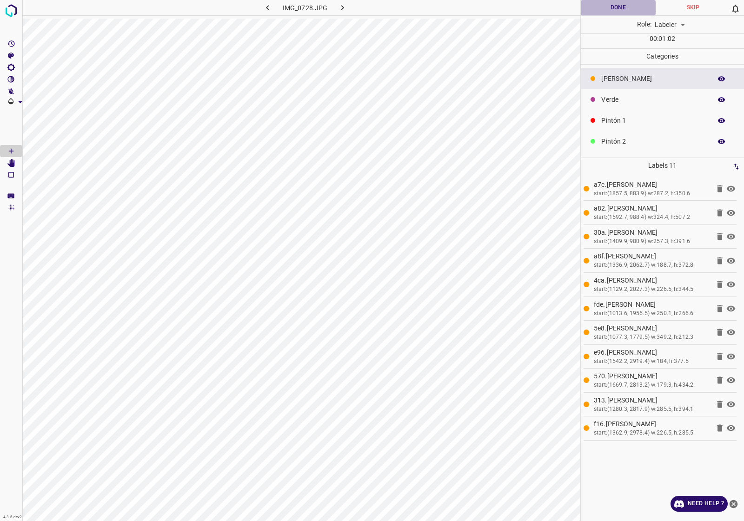
click at [623, 10] on button "Done" at bounding box center [617, 7] width 75 height 15
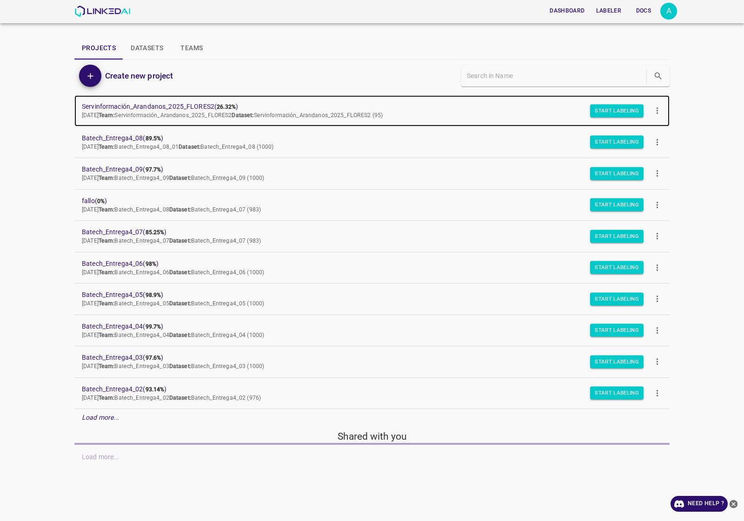
click at [193, 105] on span "Servinformación_Arandanos_2025_FLORES2 ( 26.32% )" at bounding box center [364, 107] width 565 height 10
click at [201, 108] on span "Servinformación_Arandanos_2025_FLORES2 ( 26.32% )" at bounding box center [364, 107] width 565 height 10
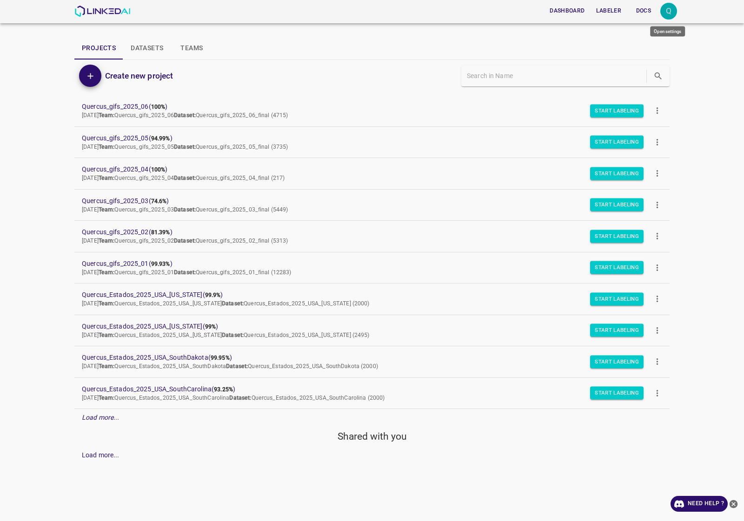
click at [667, 6] on div "Q" at bounding box center [668, 11] width 17 height 17
click at [639, 84] on li "Logout" at bounding box center [639, 86] width 73 height 15
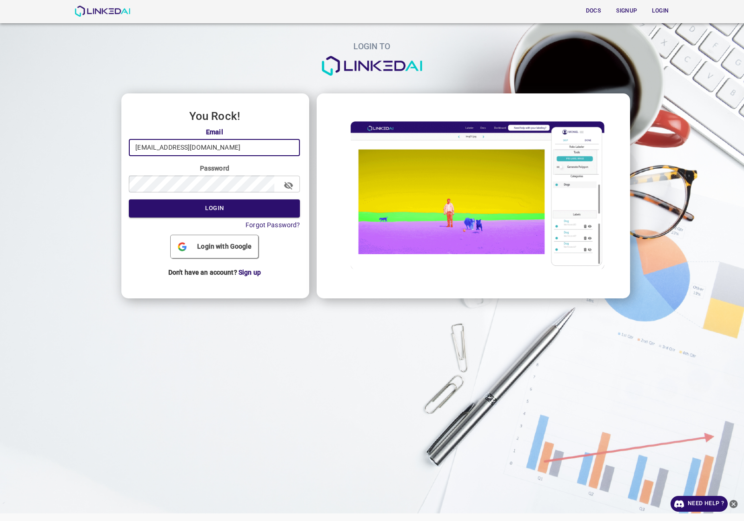
click at [235, 148] on input "quercus@linkedai.co" at bounding box center [214, 147] width 171 height 17
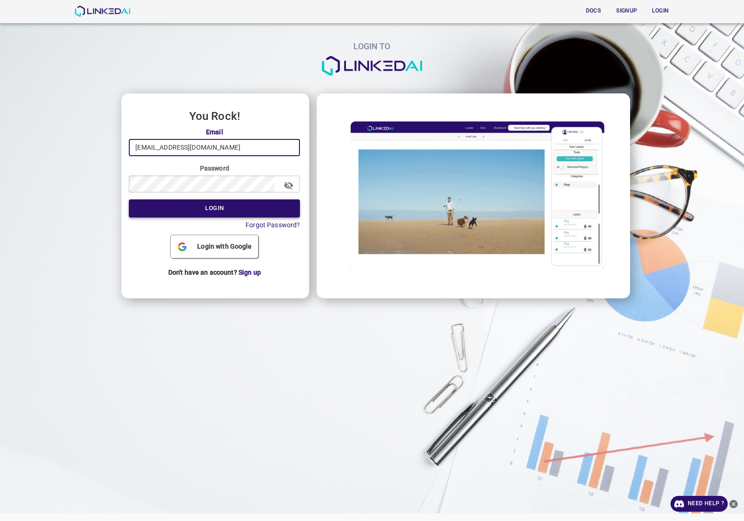
type input "admin@linkedai.co"
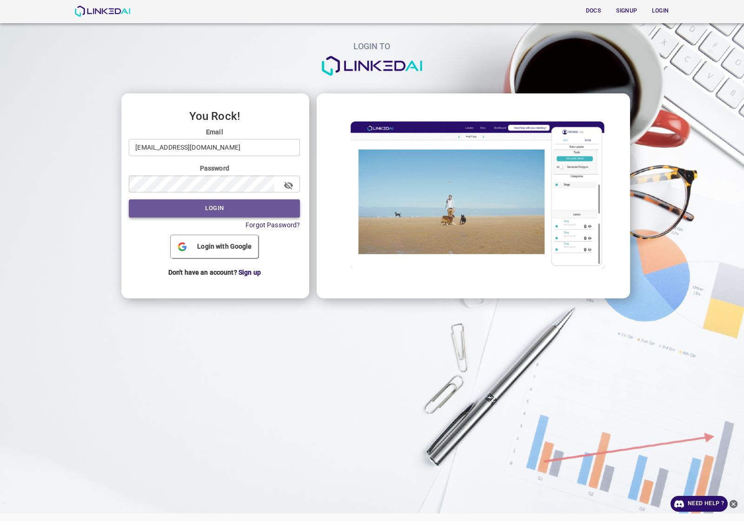
click at [204, 211] on button "Login" at bounding box center [214, 208] width 171 height 18
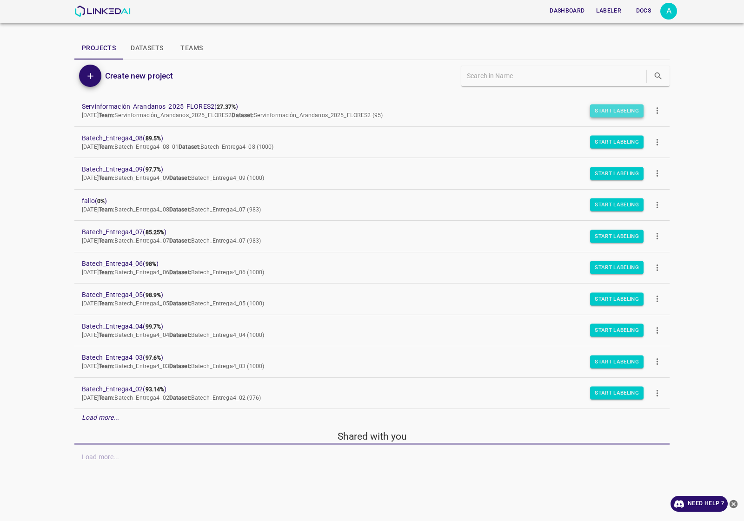
click at [606, 108] on button "Start Labeling" at bounding box center [616, 110] width 53 height 13
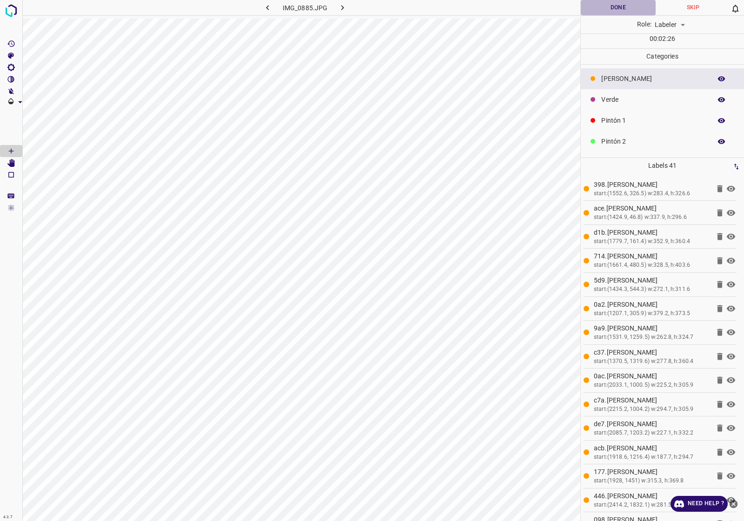
click at [599, 10] on button "Done" at bounding box center [617, 7] width 75 height 15
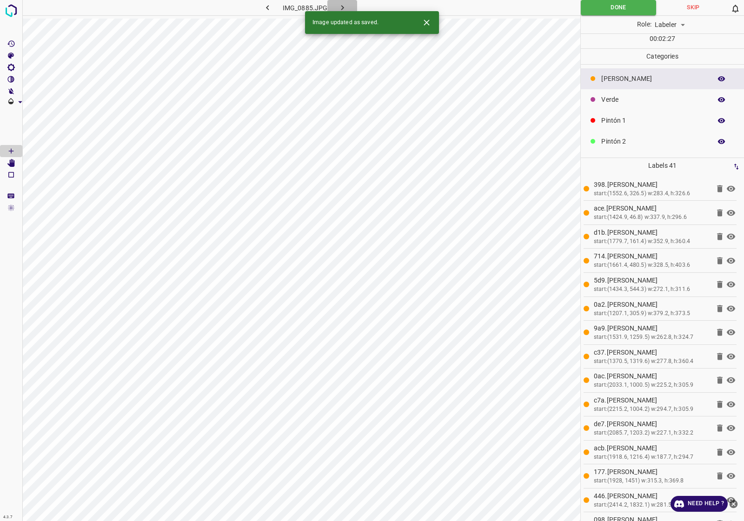
click at [335, 5] on button "button" at bounding box center [342, 7] width 30 height 15
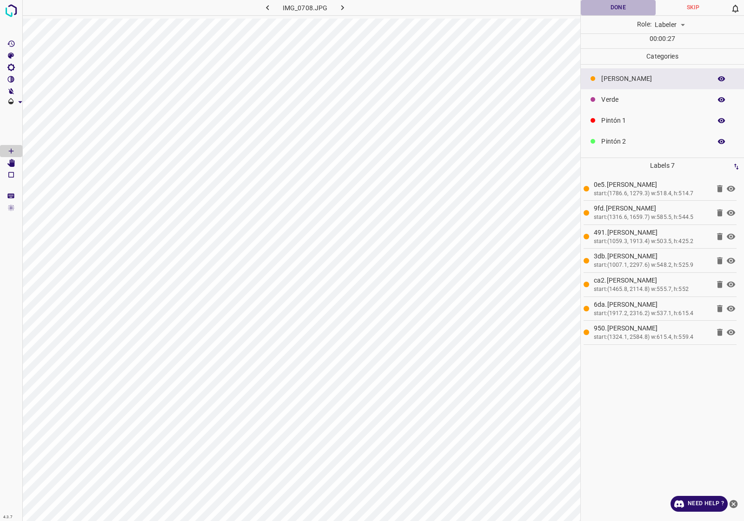
click at [628, 7] on button "Done" at bounding box center [617, 7] width 75 height 15
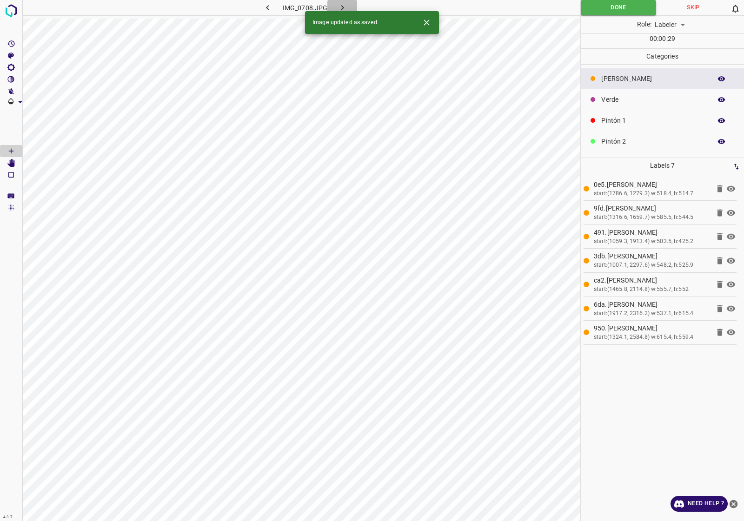
click at [339, 5] on icon "button" at bounding box center [342, 8] width 10 height 10
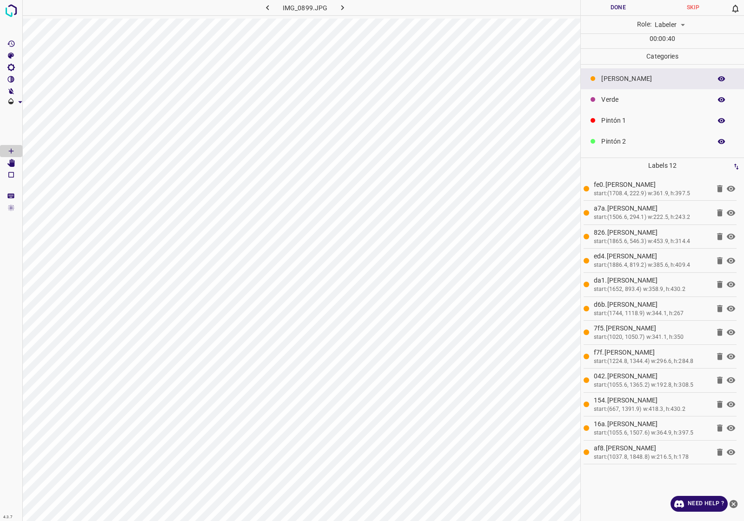
click at [626, 74] on p "[PERSON_NAME]" at bounding box center [653, 79] width 105 height 10
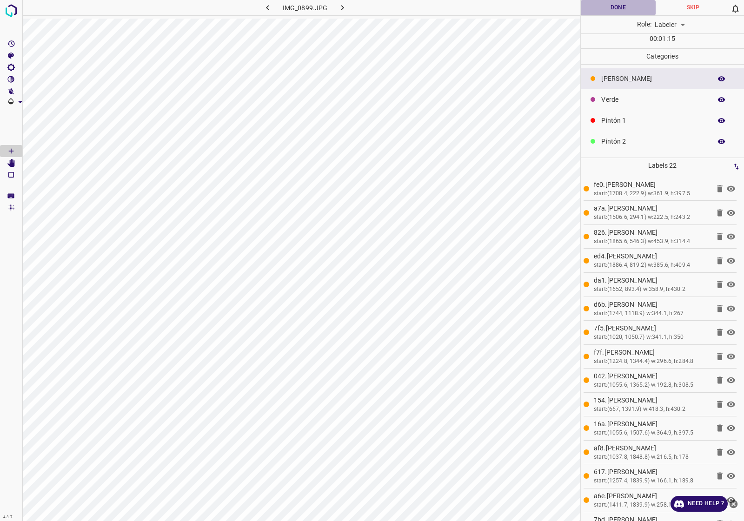
click at [626, 5] on button "Done" at bounding box center [617, 7] width 75 height 15
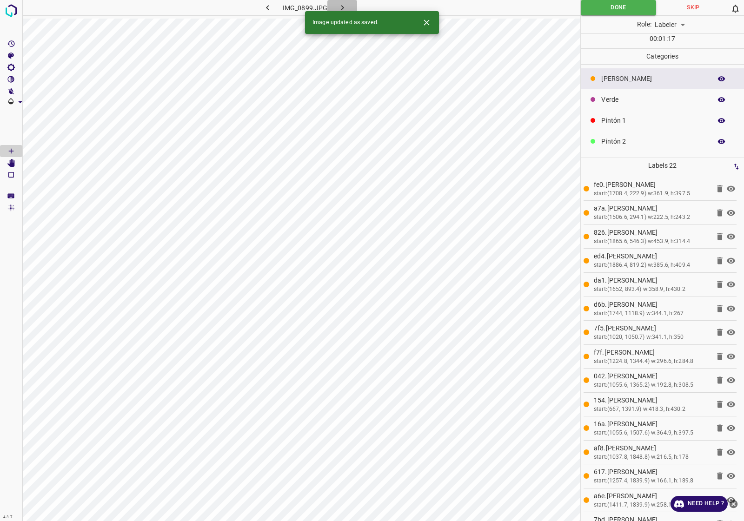
click at [337, 6] on icon "button" at bounding box center [342, 8] width 10 height 10
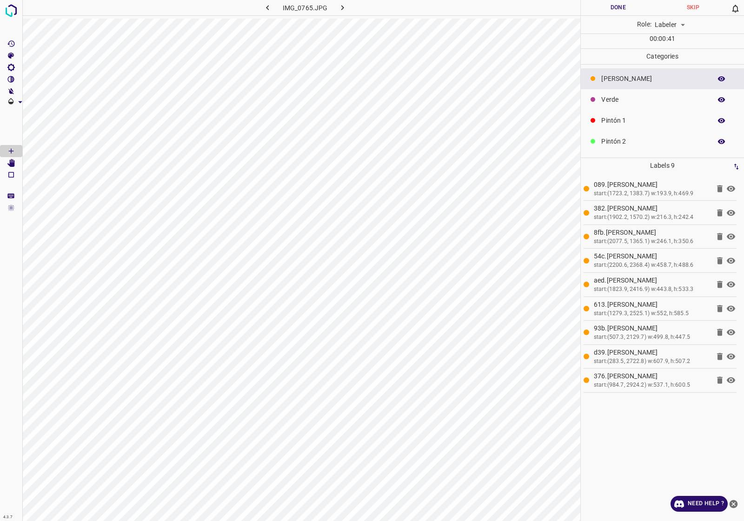
click at [616, 10] on button "Done" at bounding box center [617, 7] width 75 height 15
click at [356, 6] on button "button" at bounding box center [342, 7] width 30 height 15
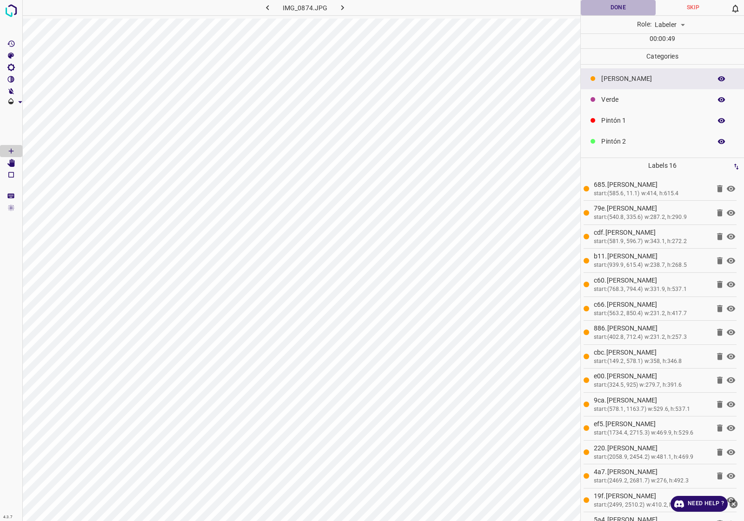
click at [609, 10] on button "Done" at bounding box center [617, 7] width 75 height 15
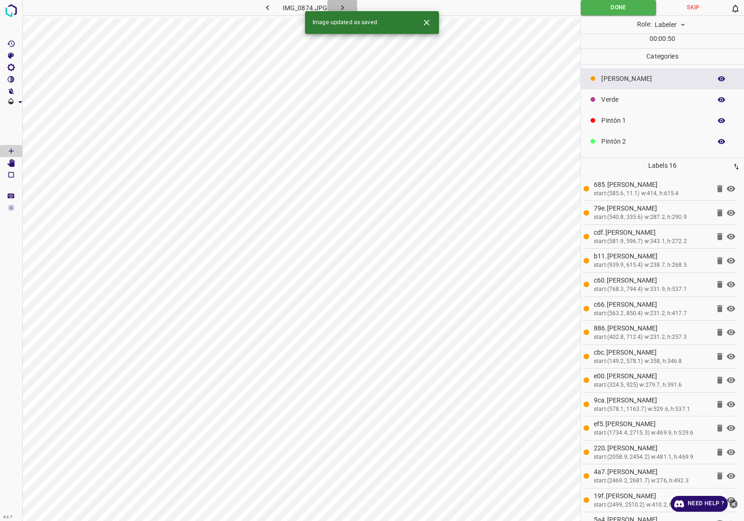
click at [349, 4] on button "button" at bounding box center [342, 7] width 30 height 15
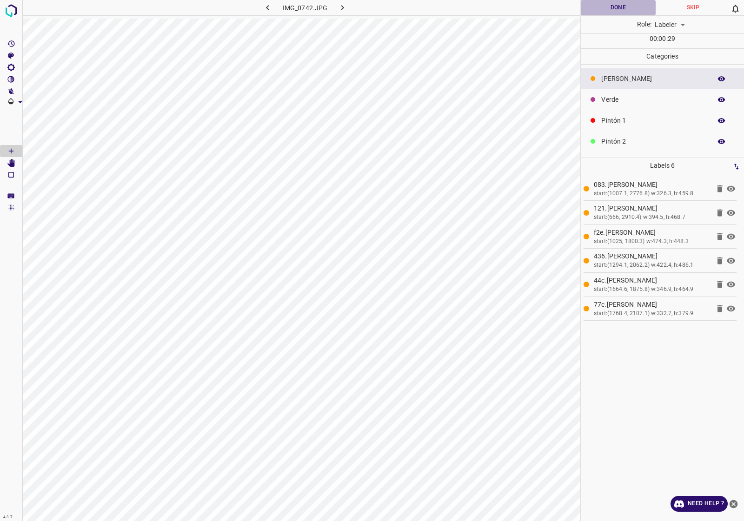
click at [614, 7] on button "Done" at bounding box center [617, 7] width 75 height 15
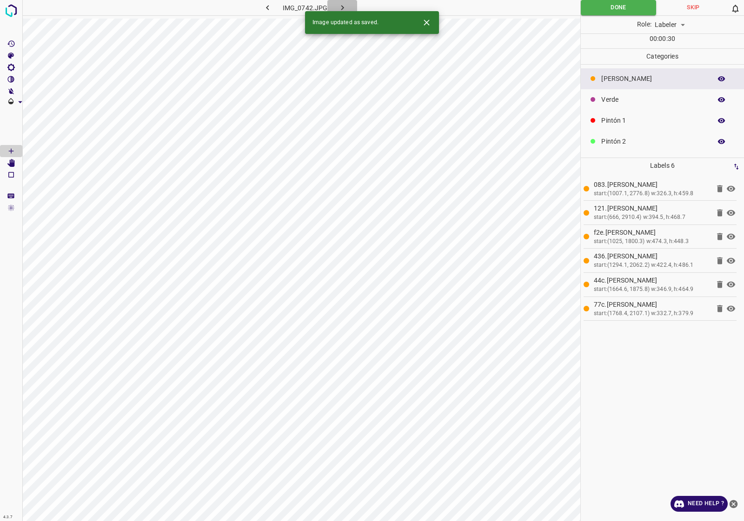
click at [349, 0] on button "button" at bounding box center [342, 7] width 30 height 15
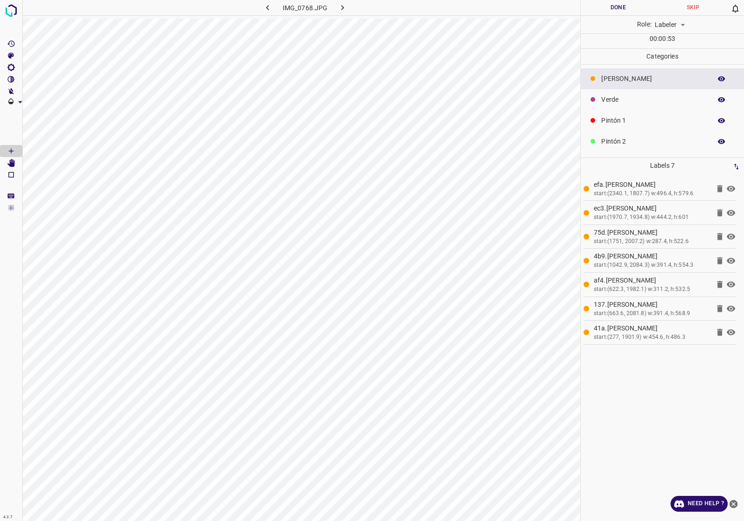
click at [619, 15] on div "Done Skip 0 Role: Labeler labeler 00 : 00 : 53" at bounding box center [661, 24] width 163 height 48
click at [347, 5] on button "button" at bounding box center [342, 7] width 30 height 15
click at [623, 8] on button "Done" at bounding box center [617, 7] width 75 height 15
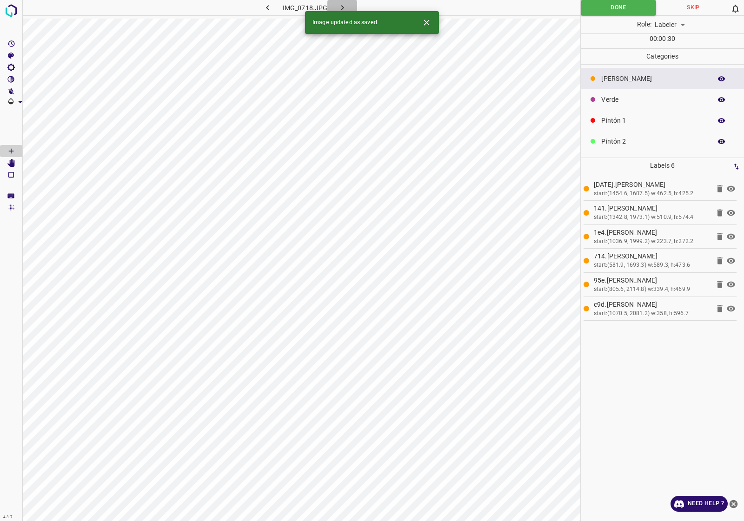
click at [340, 0] on button "button" at bounding box center [342, 7] width 30 height 15
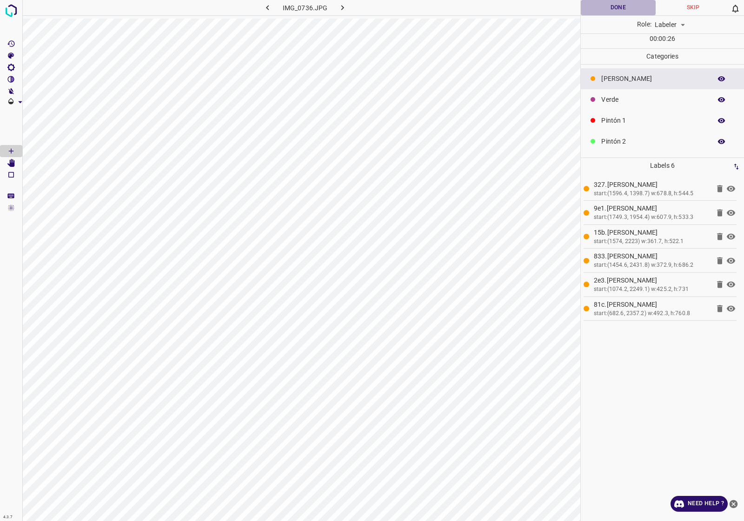
click at [598, 7] on button "Done" at bounding box center [617, 7] width 75 height 15
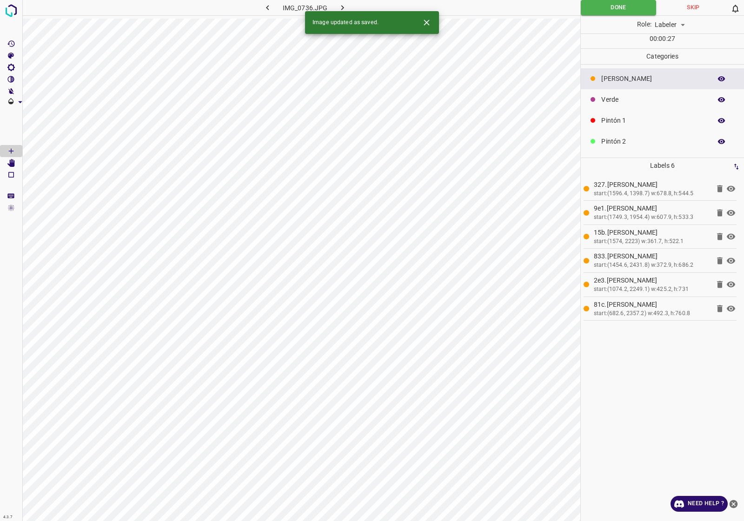
click at [356, 5] on button "button" at bounding box center [342, 7] width 30 height 15
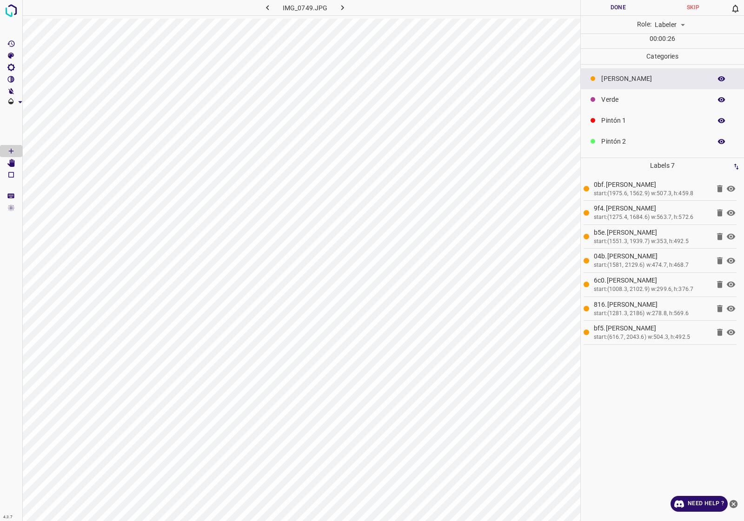
click at [632, 7] on button "Done" at bounding box center [617, 7] width 75 height 15
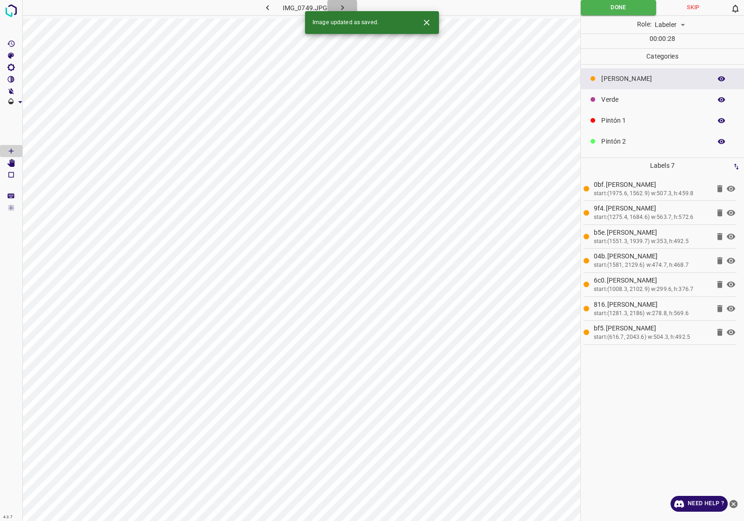
click at [340, 5] on icon "button" at bounding box center [342, 8] width 10 height 10
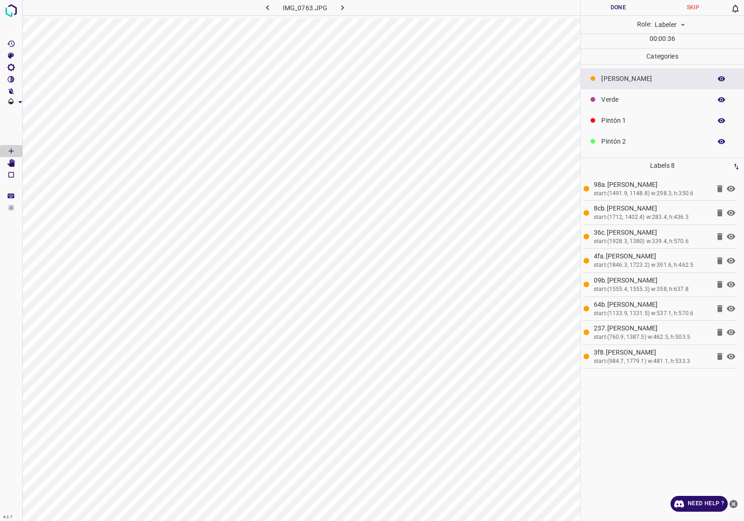
click at [630, 78] on p "[PERSON_NAME]" at bounding box center [653, 79] width 105 height 10
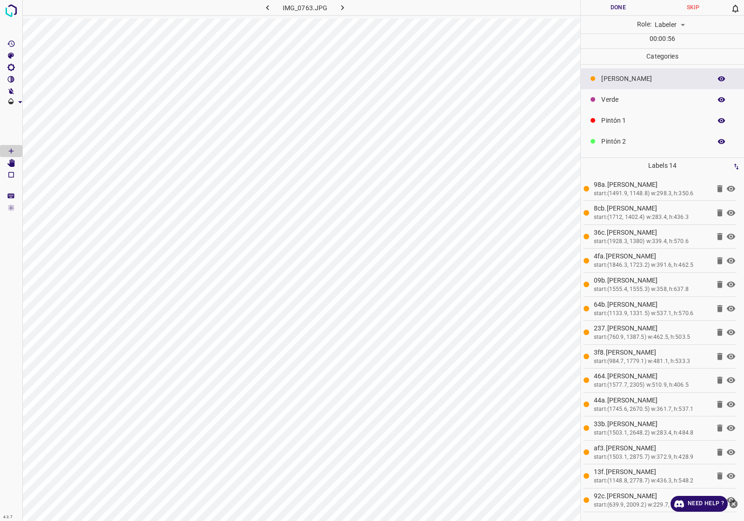
click at [627, 9] on button "Done" at bounding box center [617, 7] width 75 height 15
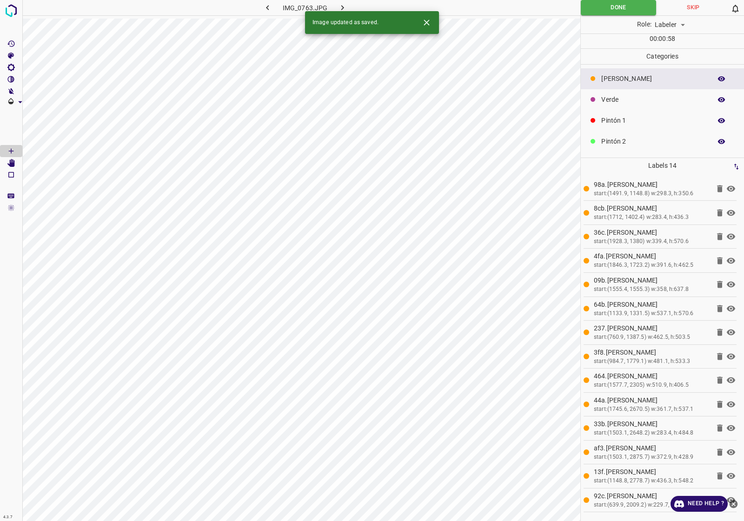
click at [352, 1] on button "button" at bounding box center [342, 7] width 30 height 15
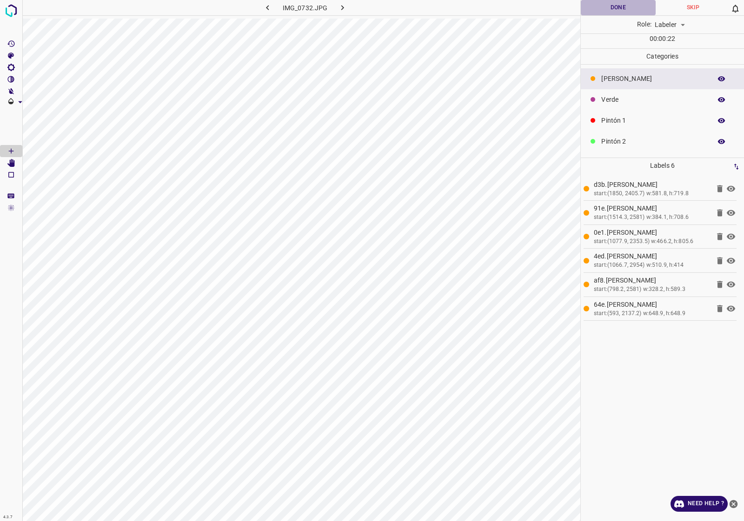
click at [629, 7] on button "Done" at bounding box center [617, 7] width 75 height 15
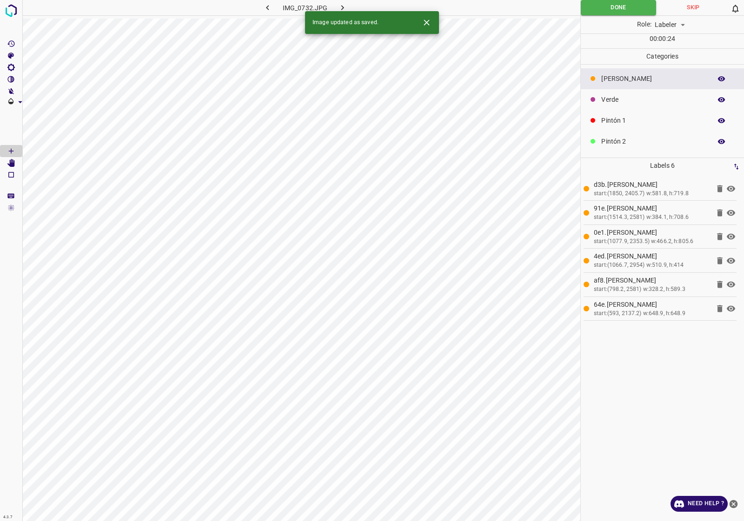
click at [344, 12] on div "Image updated as saved." at bounding box center [372, 22] width 134 height 23
click at [342, 7] on icon "button" at bounding box center [342, 7] width 3 height 5
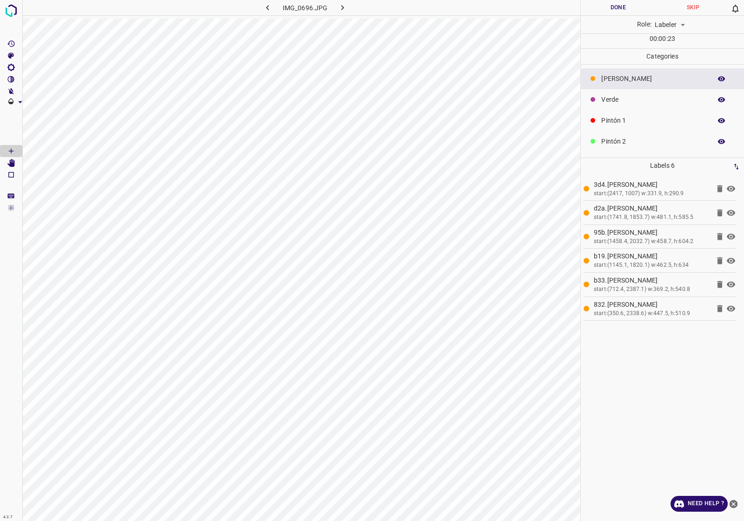
click at [611, 14] on button "Done" at bounding box center [617, 7] width 75 height 15
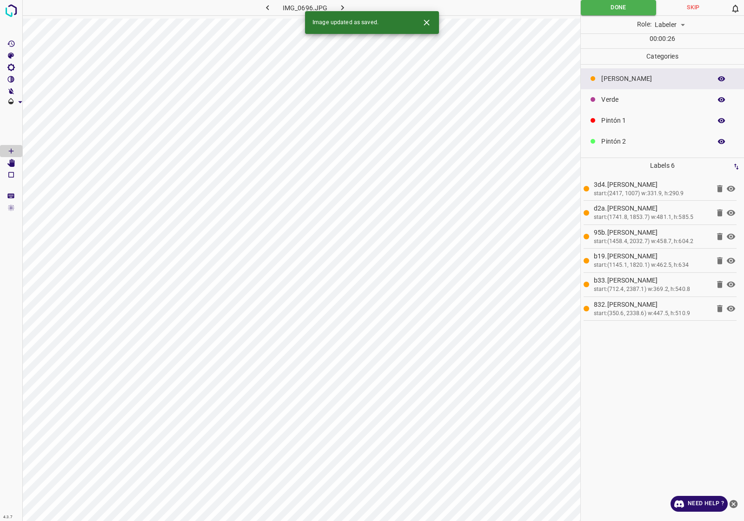
click at [342, 1] on button "button" at bounding box center [342, 7] width 30 height 15
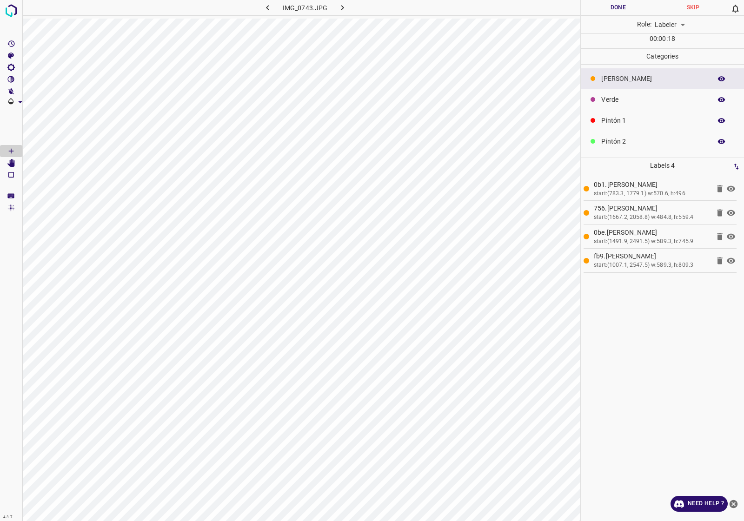
click at [619, 11] on button "Done" at bounding box center [617, 7] width 75 height 15
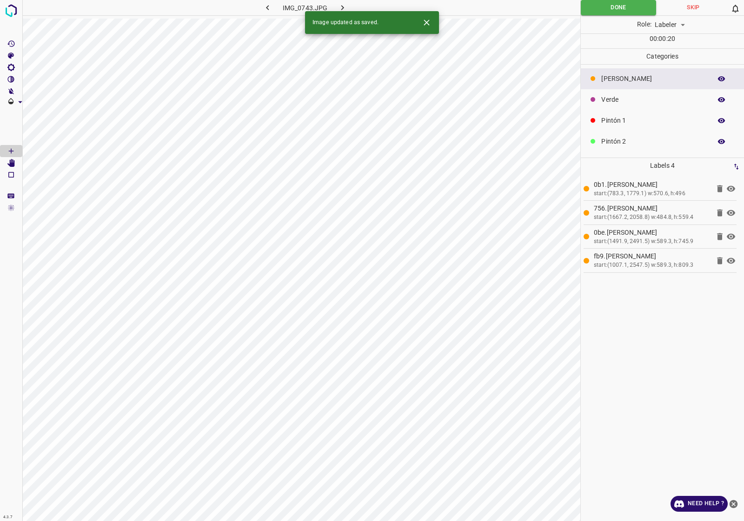
click at [343, 8] on icon "button" at bounding box center [342, 8] width 10 height 10
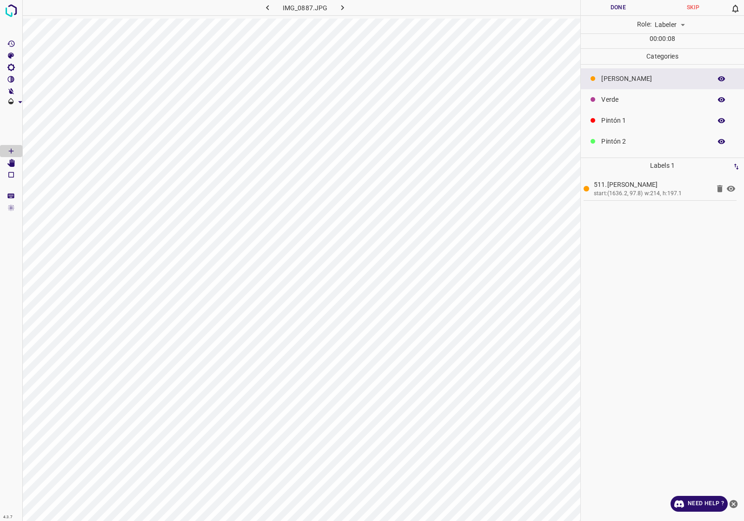
click at [651, 86] on div "[PERSON_NAME]" at bounding box center [661, 78] width 163 height 21
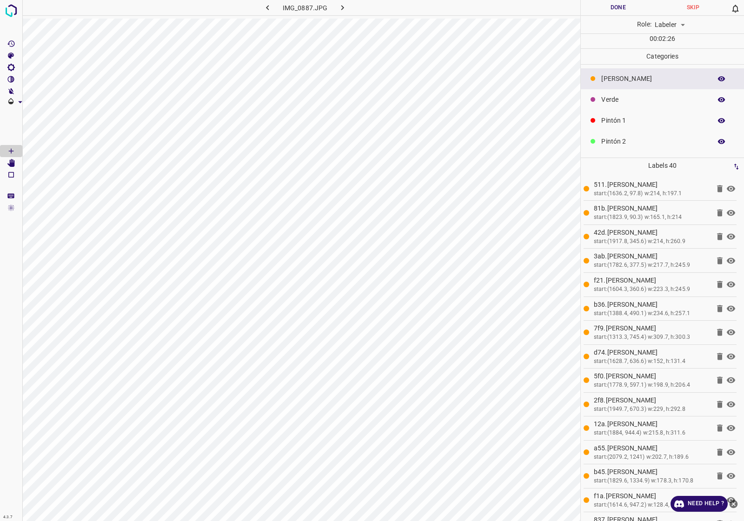
click at [626, 7] on button "Done" at bounding box center [617, 7] width 75 height 15
click at [325, 78] on div "IMG_0887.JPG" at bounding box center [301, 260] width 558 height 521
click at [610, 6] on button "Done" at bounding box center [617, 7] width 75 height 15
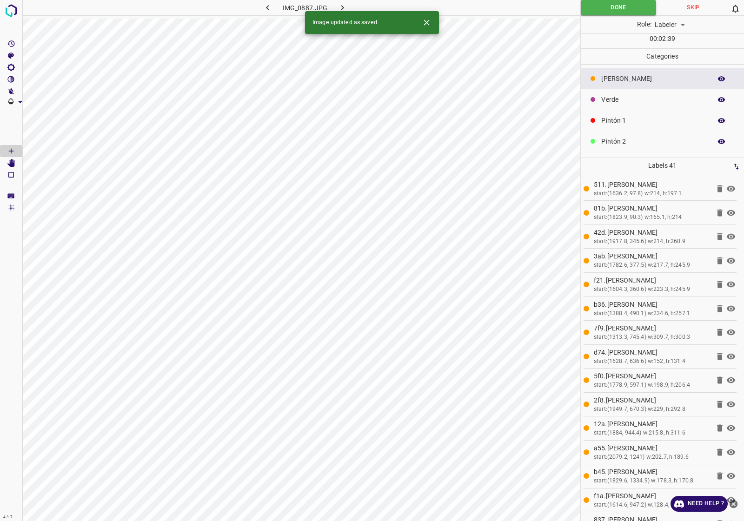
click at [342, 7] on icon "button" at bounding box center [342, 7] width 3 height 5
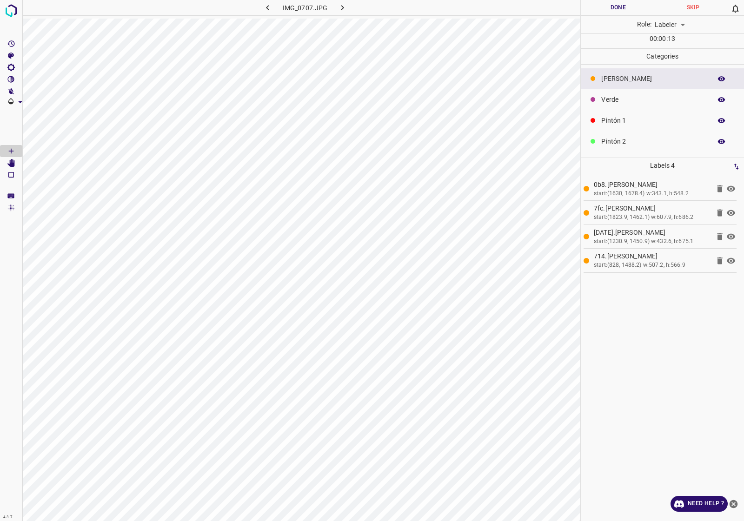
click at [611, 6] on button "Done" at bounding box center [617, 7] width 75 height 15
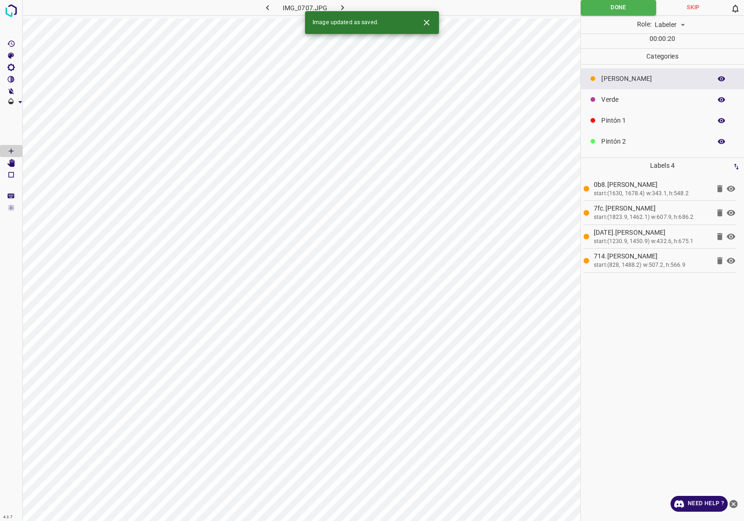
click at [345, 1] on button "button" at bounding box center [342, 7] width 30 height 15
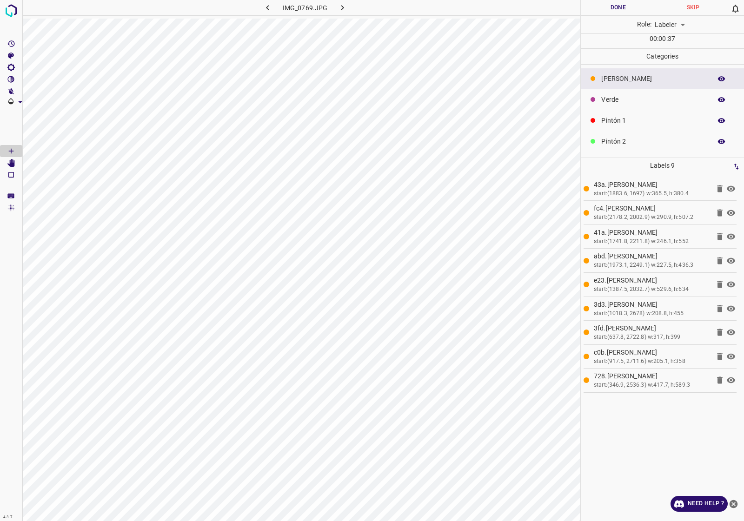
click at [610, 1] on button "Done" at bounding box center [617, 7] width 75 height 15
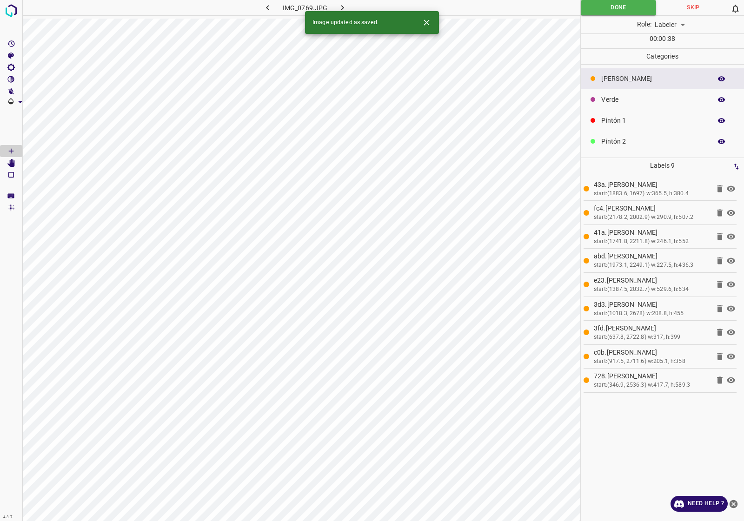
click at [349, 1] on button "button" at bounding box center [342, 7] width 30 height 15
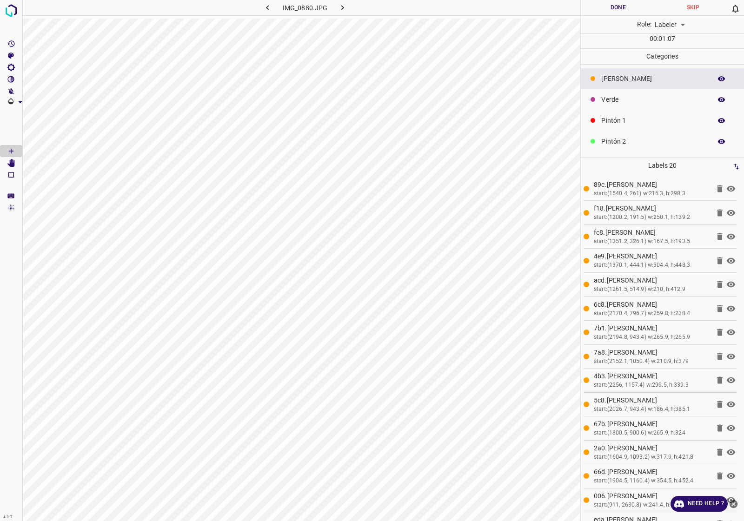
click at [620, 12] on button "Done" at bounding box center [617, 7] width 75 height 15
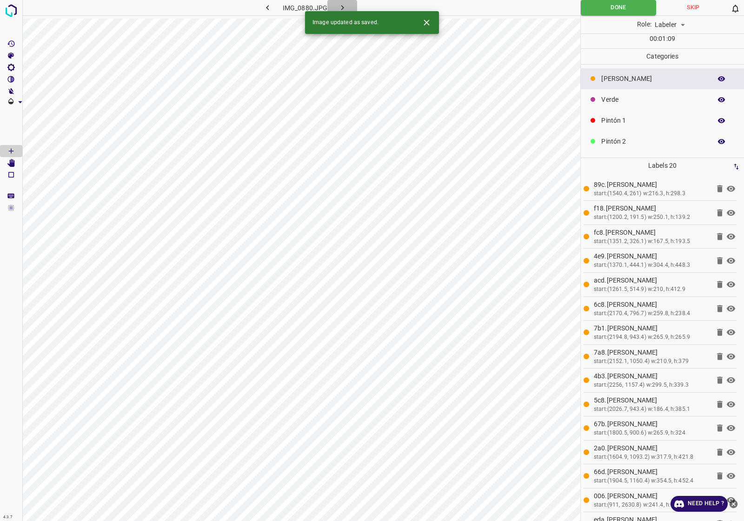
click at [342, 6] on icon "button" at bounding box center [342, 8] width 10 height 10
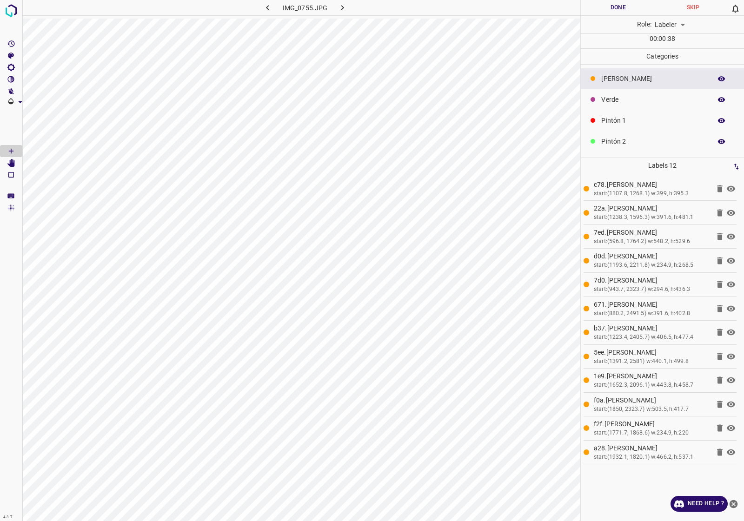
click at [623, 4] on button "Done" at bounding box center [617, 7] width 75 height 15
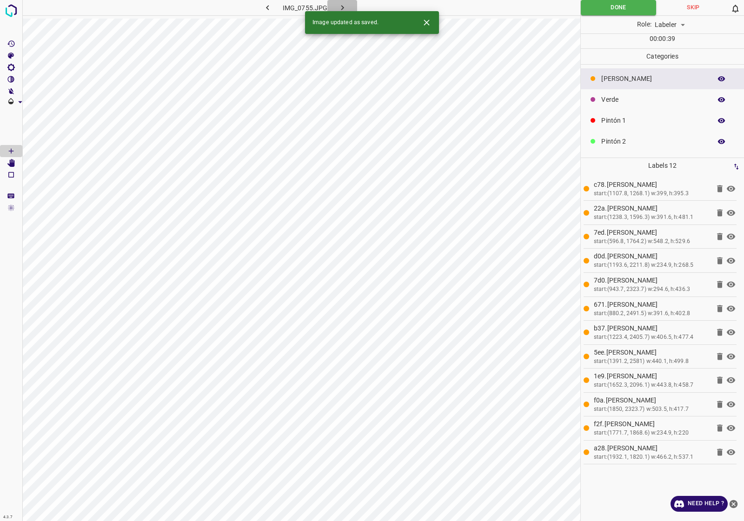
click at [337, 9] on icon "button" at bounding box center [342, 8] width 10 height 10
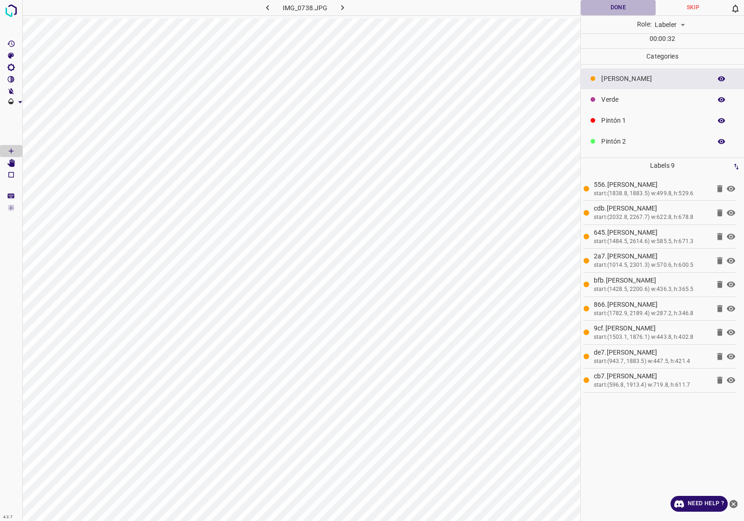
click at [610, 14] on button "Done" at bounding box center [617, 7] width 75 height 15
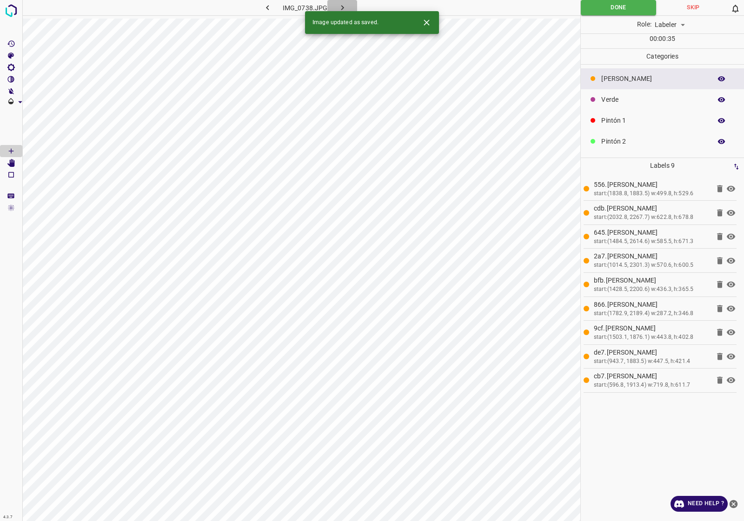
click at [336, 1] on button "button" at bounding box center [342, 7] width 30 height 15
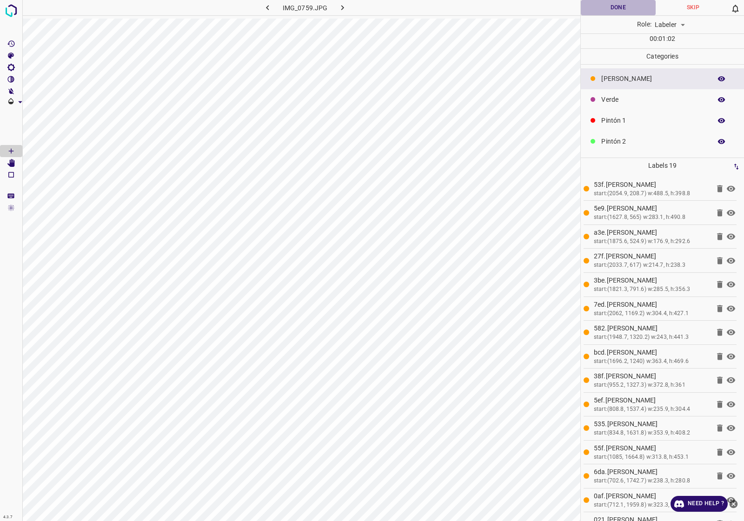
click at [612, 0] on button "Done" at bounding box center [617, 7] width 75 height 15
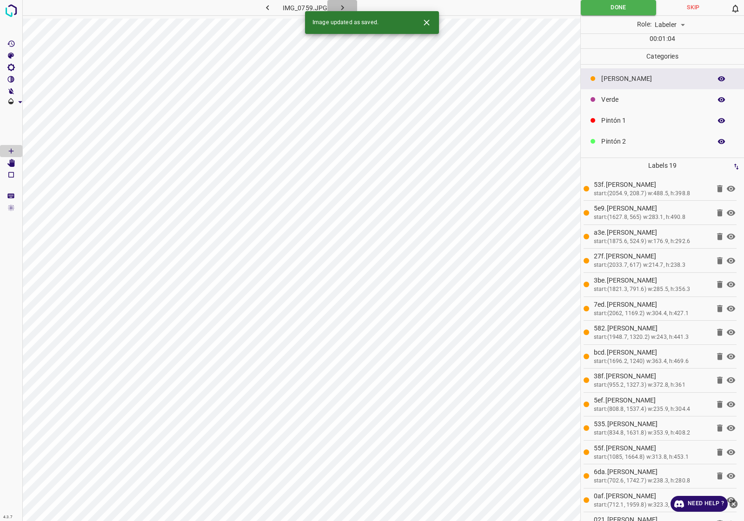
click at [342, 6] on icon "button" at bounding box center [342, 7] width 3 height 5
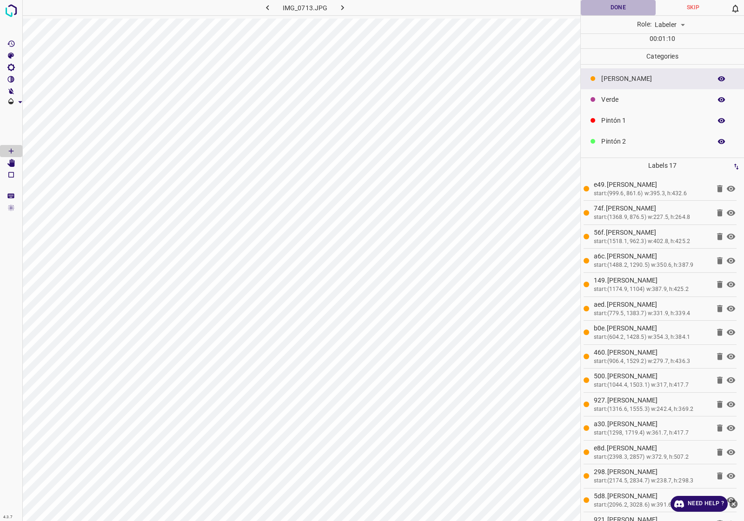
click at [612, 6] on button "Done" at bounding box center [617, 7] width 75 height 15
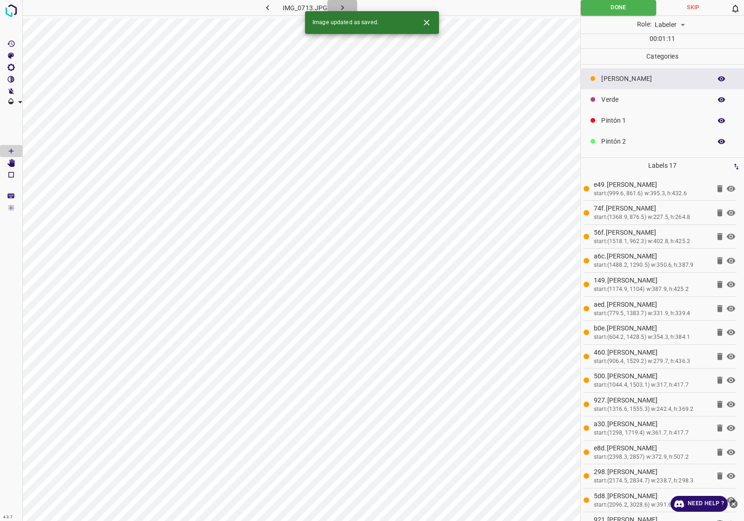
click at [333, 5] on button "button" at bounding box center [342, 7] width 30 height 15
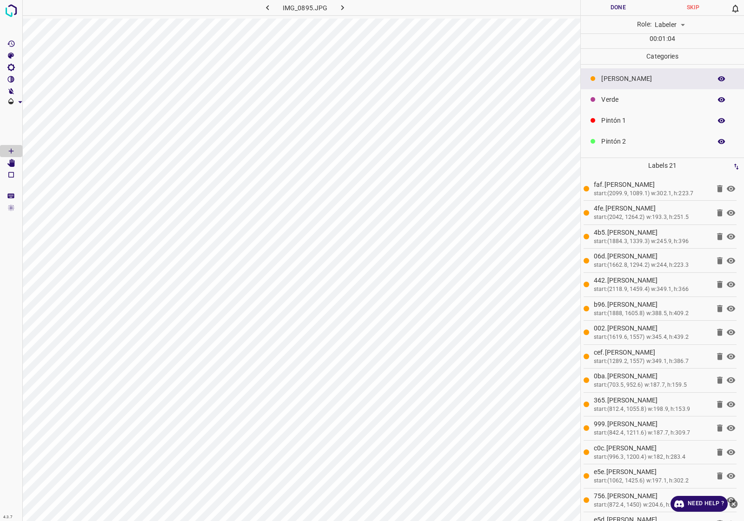
click at [613, 7] on button "Done" at bounding box center [617, 7] width 75 height 15
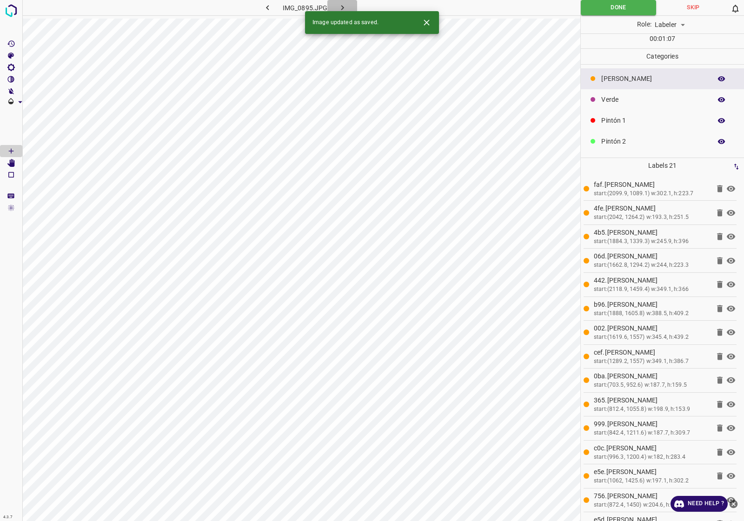
click at [345, 3] on icon "button" at bounding box center [342, 8] width 10 height 10
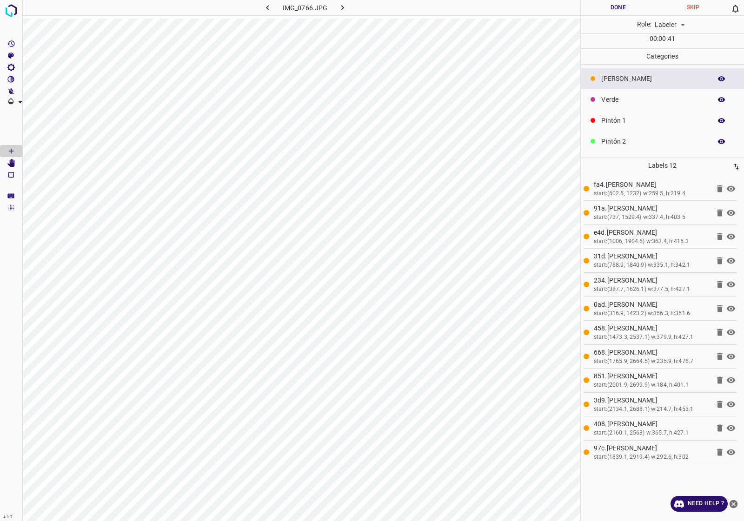
click at [619, 3] on button "Done" at bounding box center [617, 7] width 75 height 15
